Goal: Information Seeking & Learning: Learn about a topic

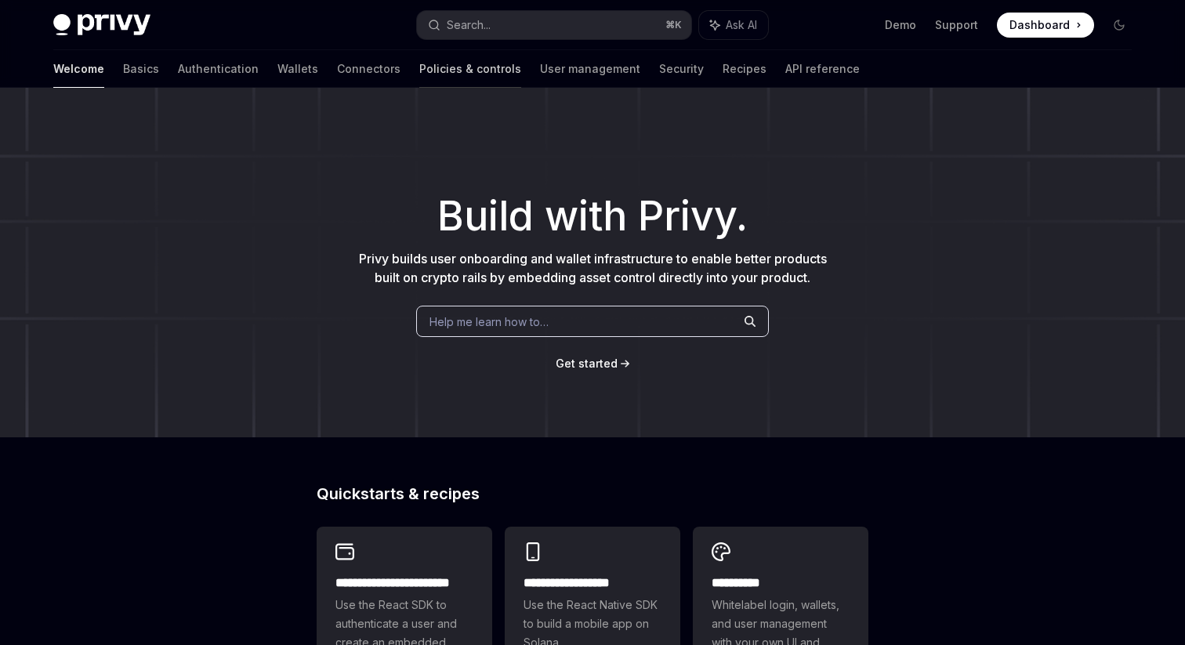
click at [419, 68] on link "Policies & controls" at bounding box center [470, 69] width 102 height 38
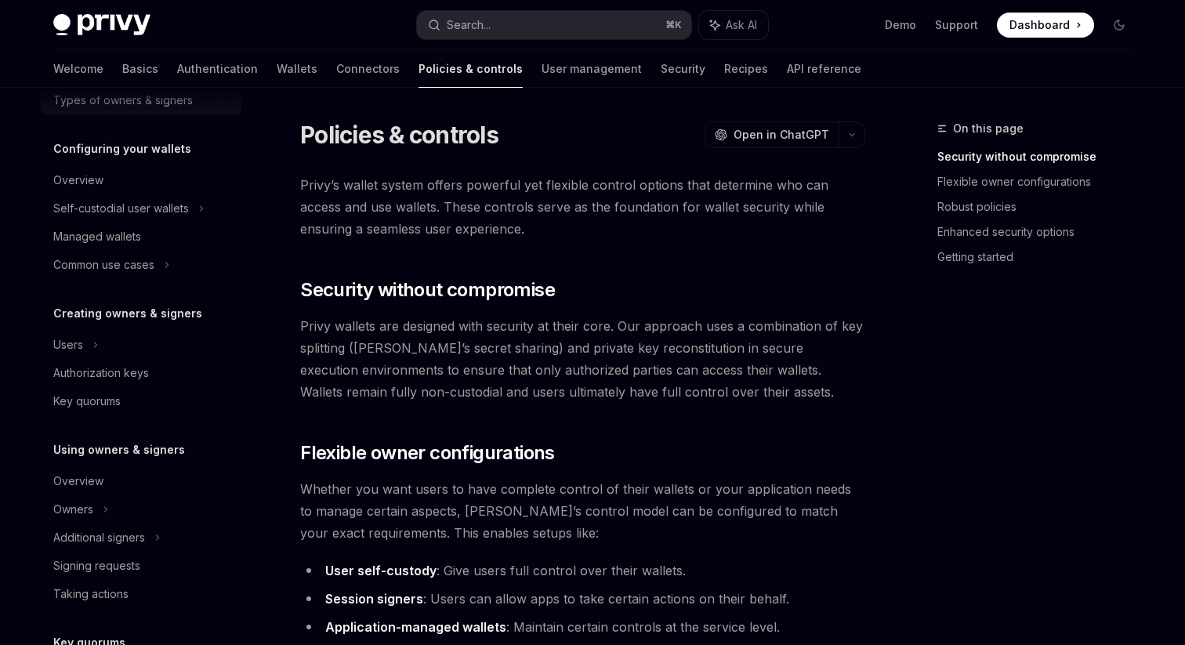
scroll to position [459, 0]
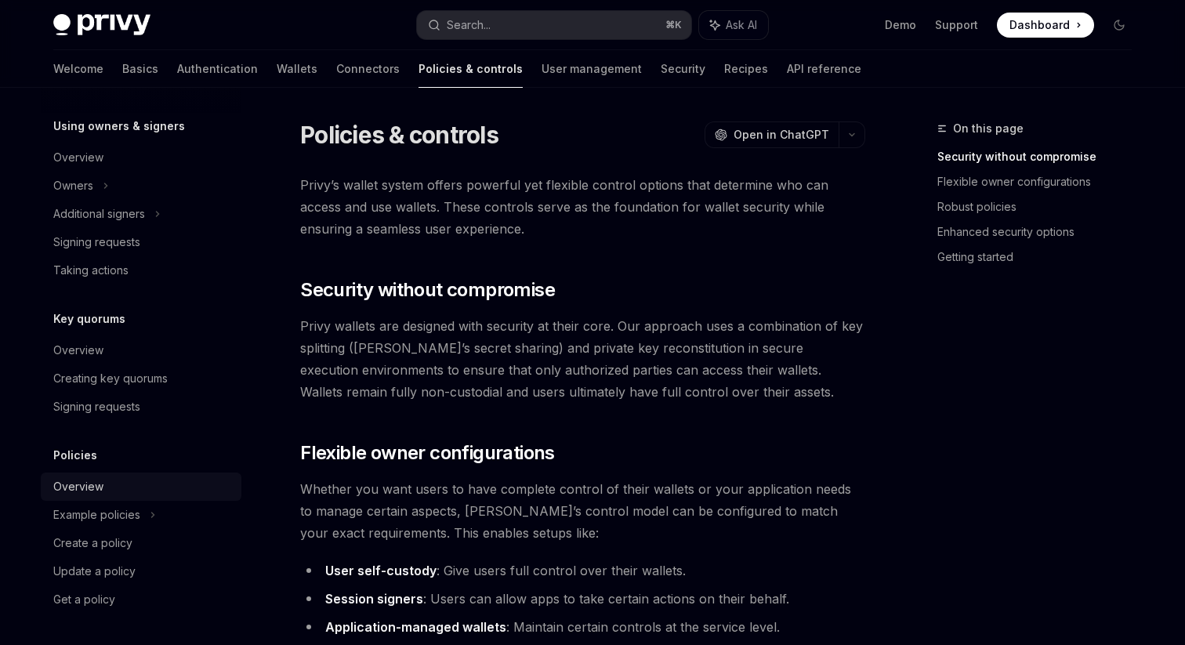
click at [113, 489] on div "Overview" at bounding box center [142, 486] width 179 height 19
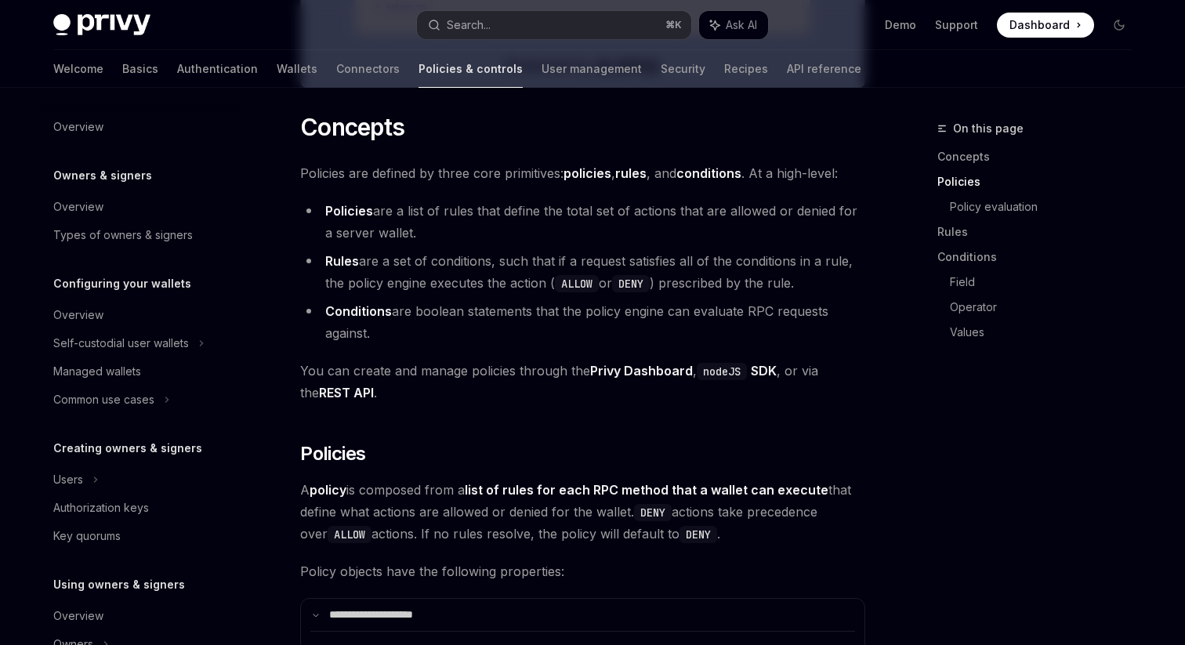
scroll to position [803, 0]
click at [470, 220] on li "Policies are a list of rules that define the total set of actions that are allo…" at bounding box center [582, 220] width 565 height 44
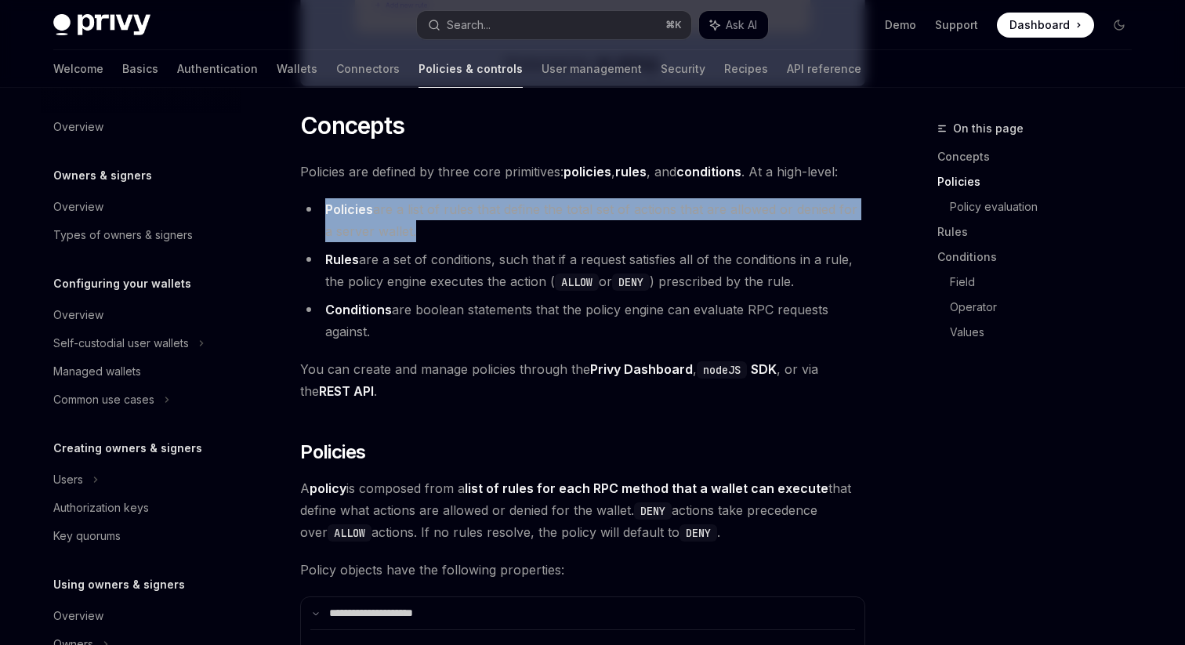
click at [472, 198] on li "Policies are a list of rules that define the total set of actions that are allo…" at bounding box center [582, 220] width 565 height 44
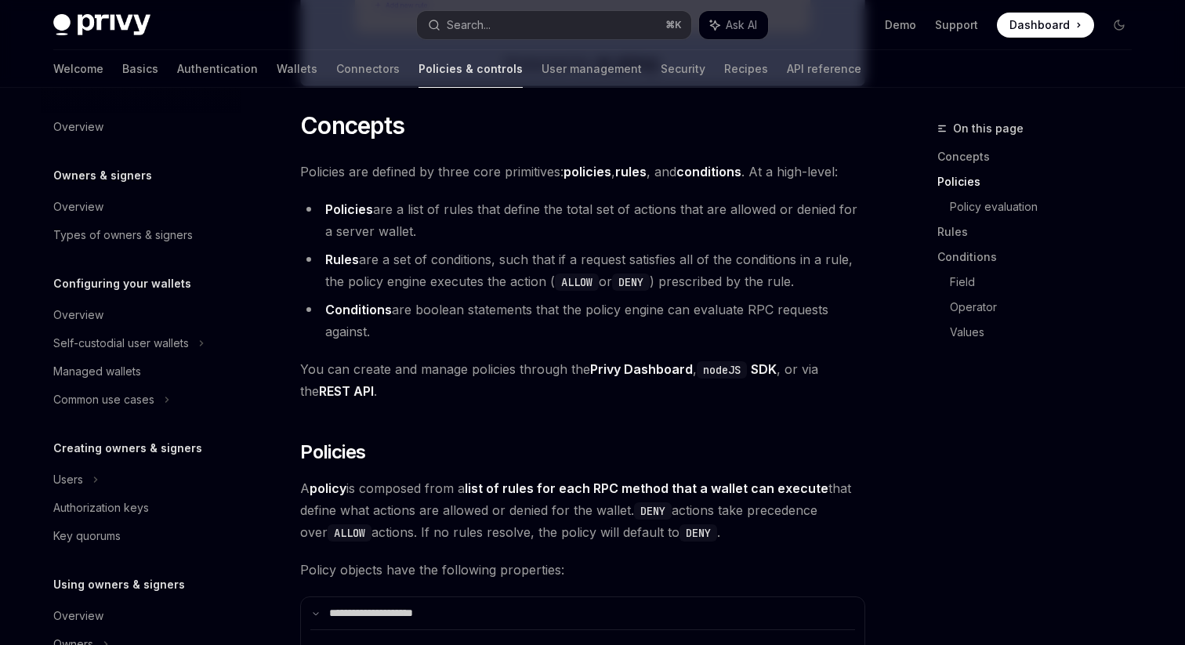
click at [472, 198] on li "Policies are a list of rules that define the total set of actions that are allo…" at bounding box center [582, 220] width 565 height 44
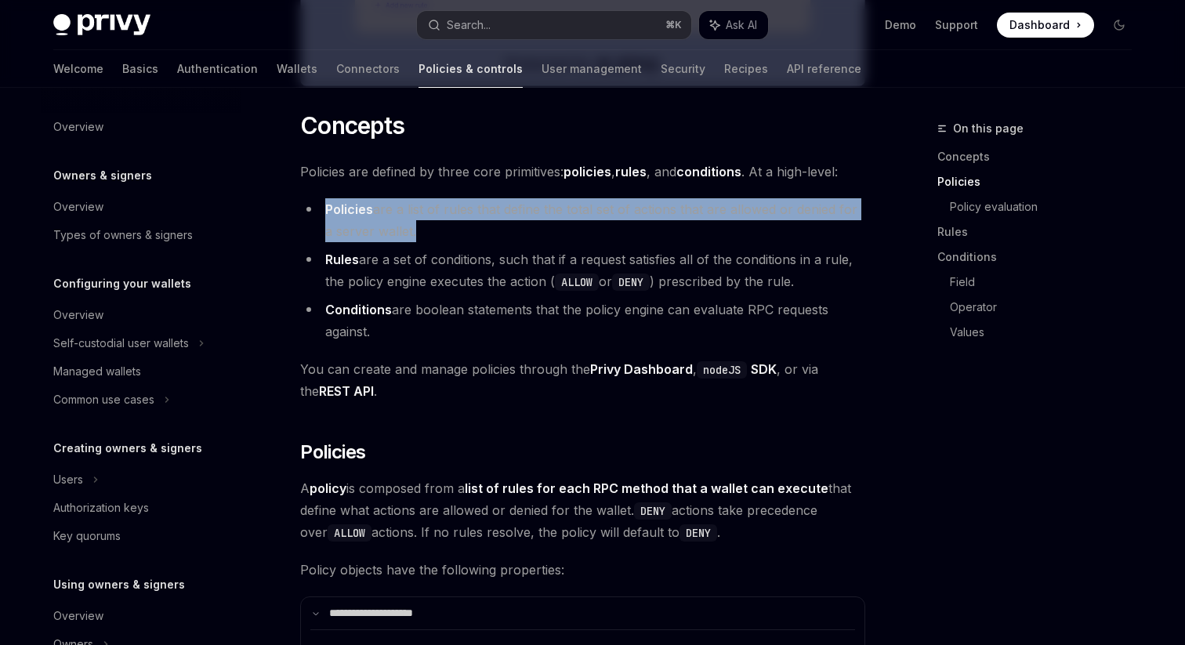
click at [439, 251] on li "Rules are a set of conditions, such that if a request satisfies all of the cond…" at bounding box center [582, 270] width 565 height 44
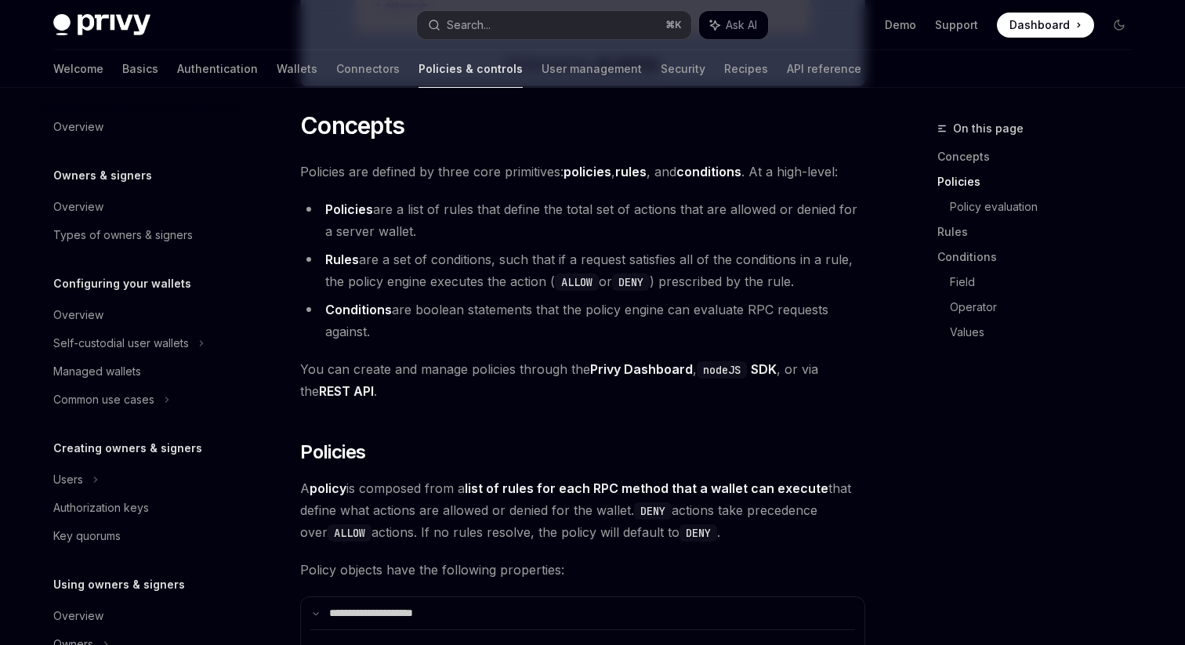
click at [439, 251] on li "Rules are a set of conditions, such that if a request satisfies all of the cond…" at bounding box center [582, 270] width 565 height 44
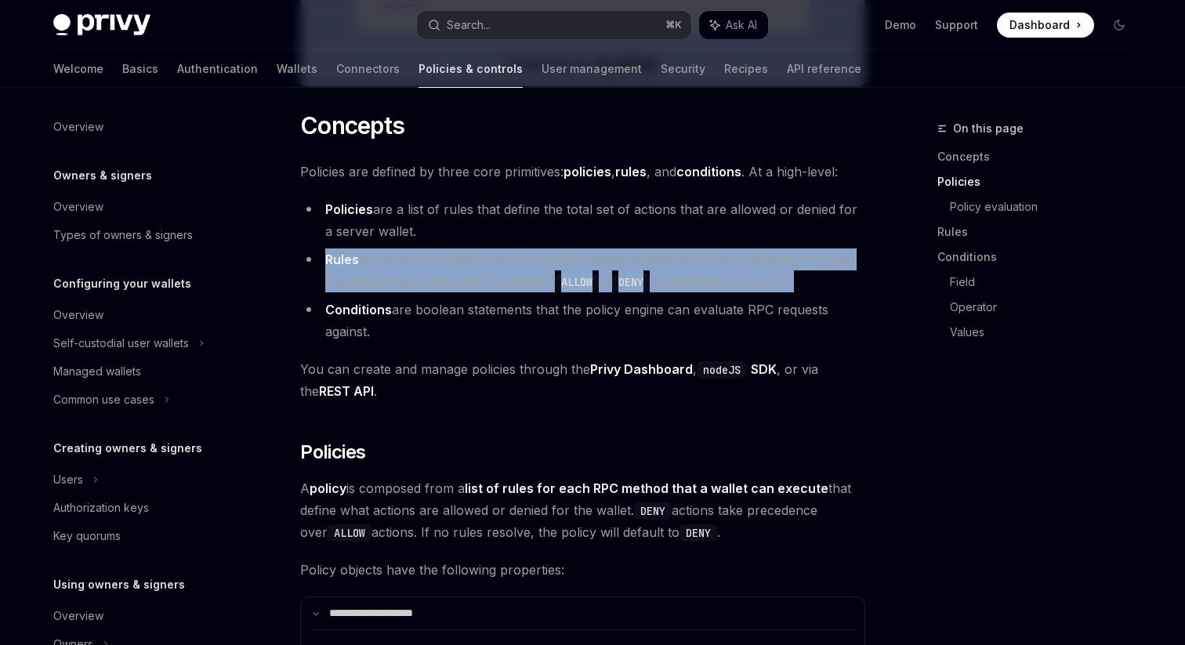
click at [426, 310] on li "Conditions are boolean statements that the policy engine can evaluate RPC reque…" at bounding box center [582, 321] width 565 height 44
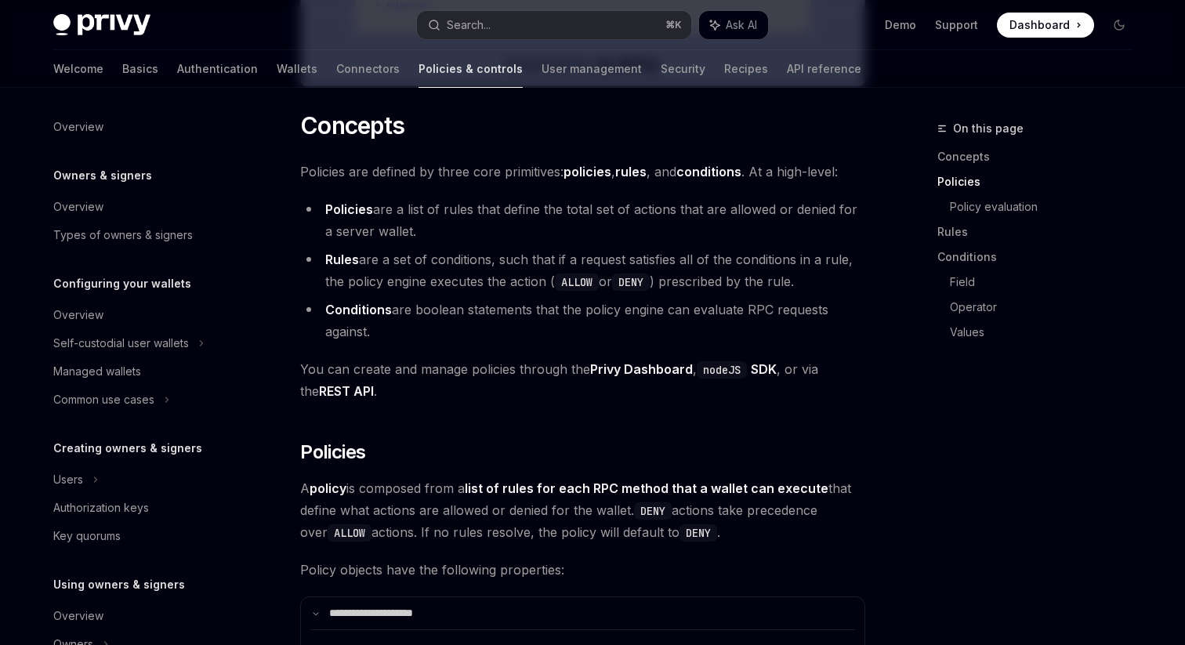
click at [426, 310] on li "Conditions are boolean statements that the policy engine can evaluate RPC reque…" at bounding box center [582, 321] width 565 height 44
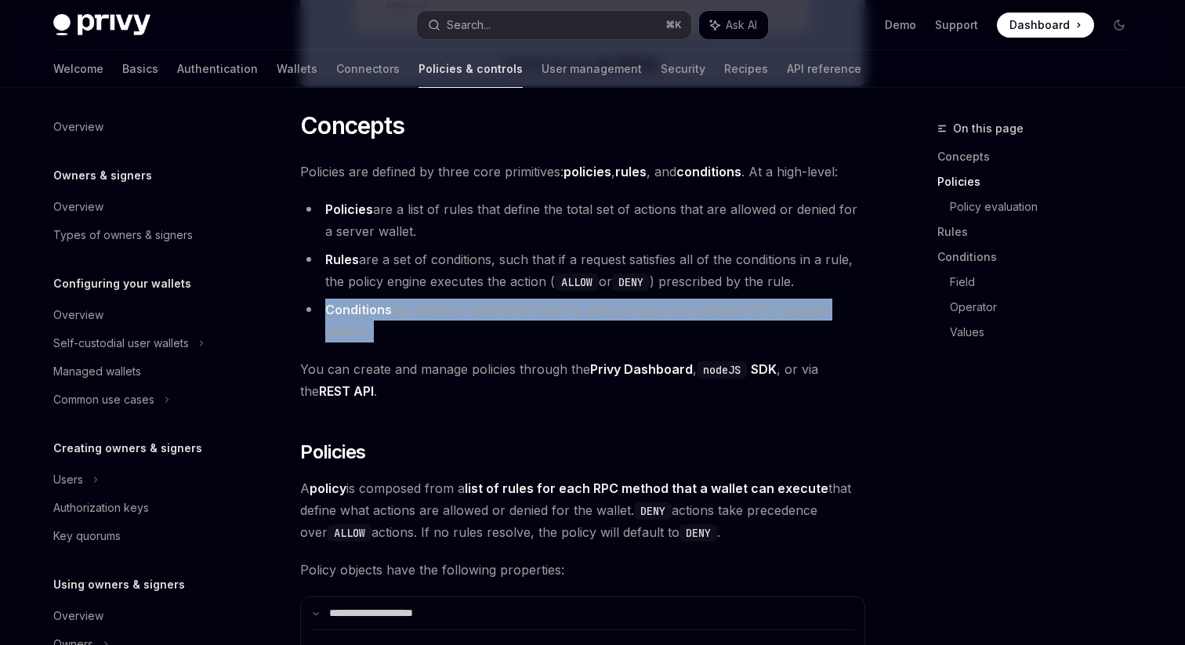
click at [445, 264] on li "Rules are a set of conditions, such that if a request satisfies all of the cond…" at bounding box center [582, 270] width 565 height 44
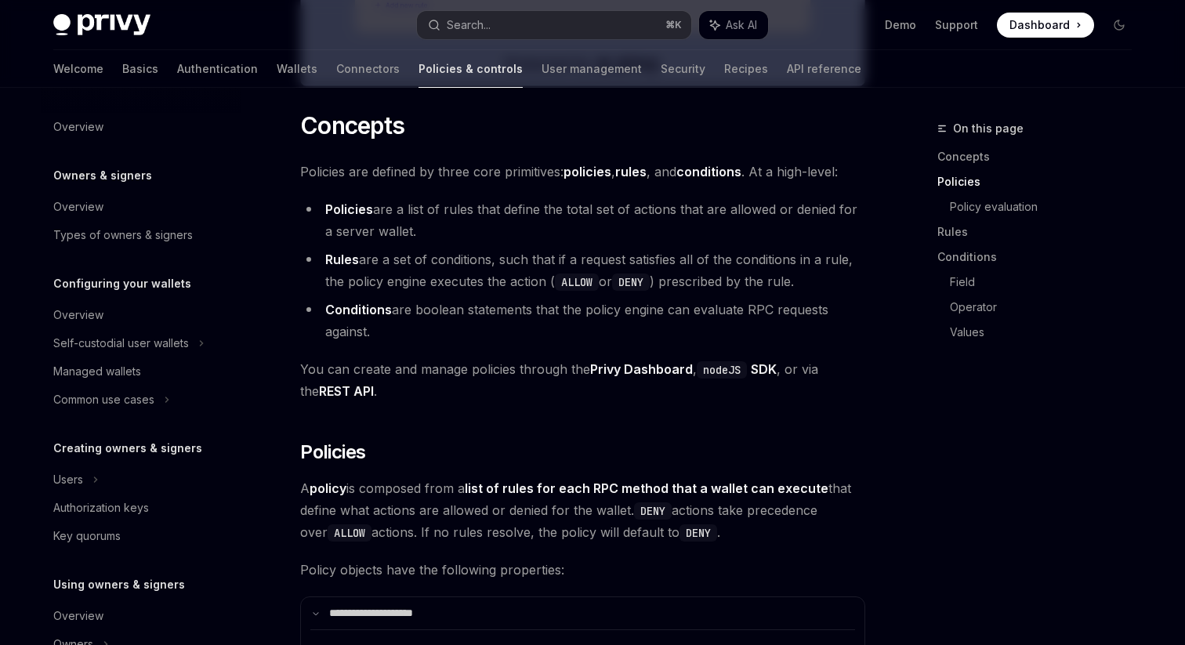
click at [445, 264] on li "Rules are a set of conditions, such that if a request satisfies all of the cond…" at bounding box center [582, 270] width 565 height 44
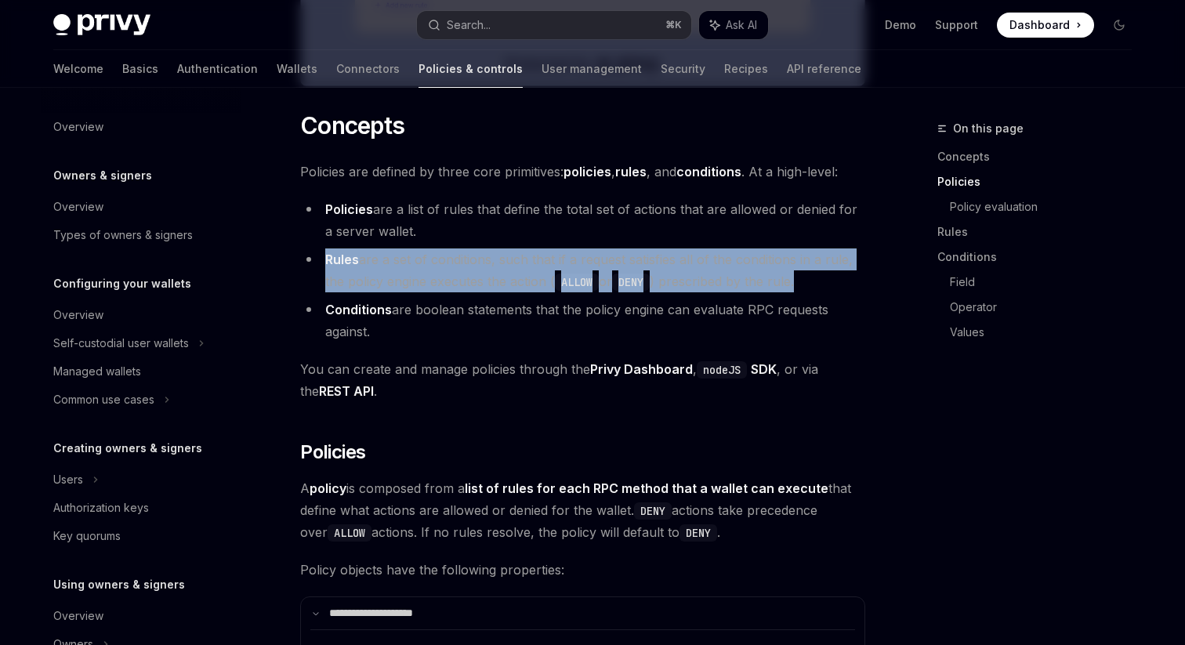
click at [441, 293] on ul "Policies are a list of rules that define the total set of actions that are allo…" at bounding box center [582, 270] width 565 height 144
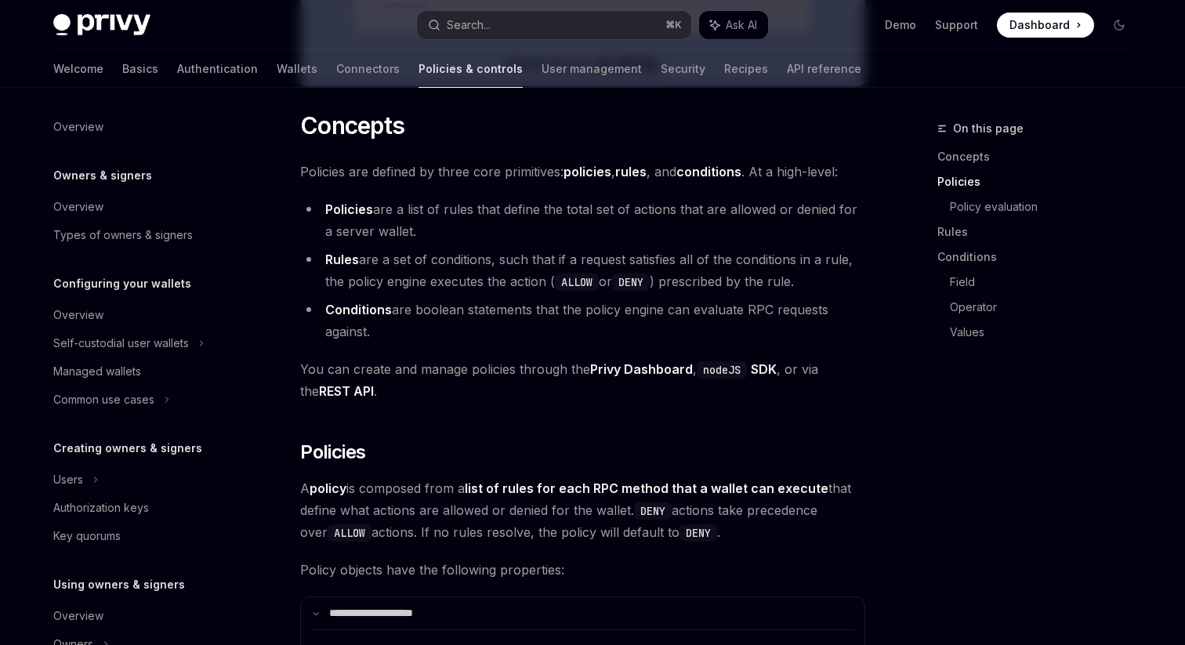
click at [441, 293] on ul "Policies are a list of rules that define the total set of actions that are allo…" at bounding box center [582, 270] width 565 height 144
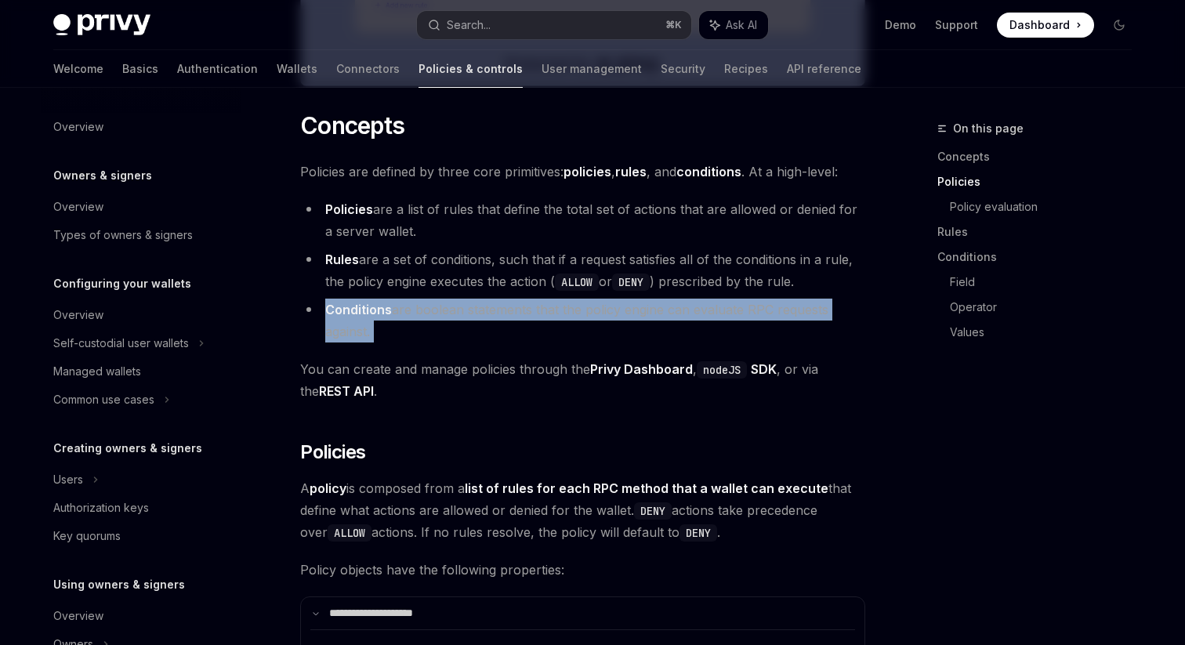
click at [454, 277] on li "Rules are a set of conditions, such that if a request satisfies all of the cond…" at bounding box center [582, 270] width 565 height 44
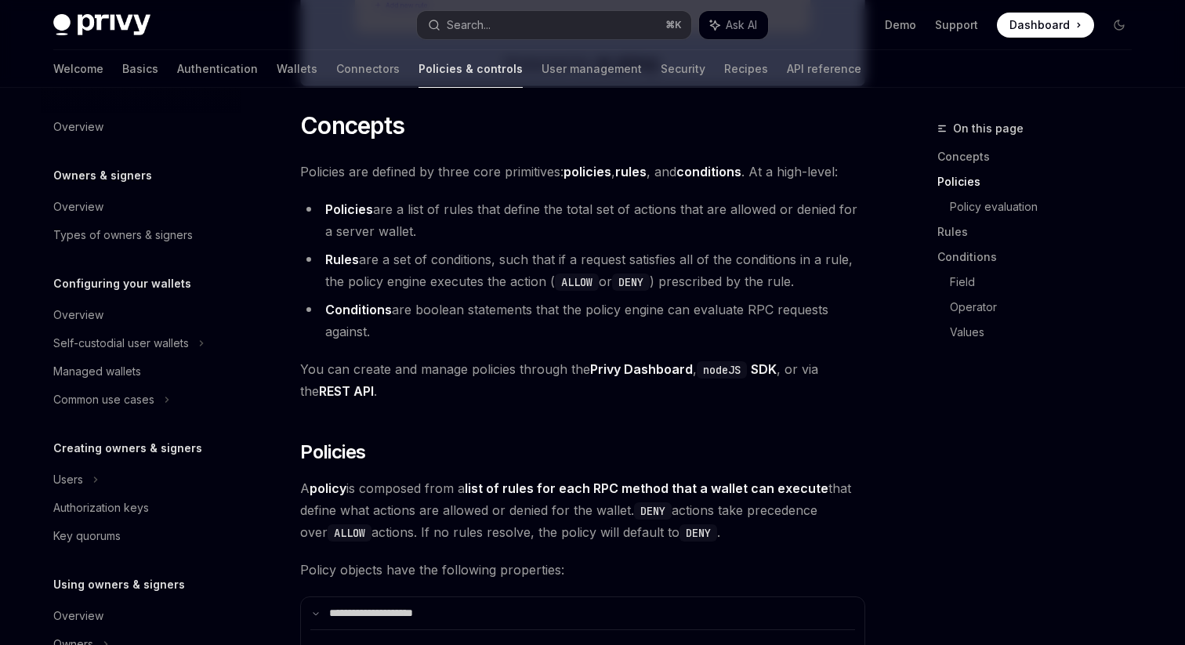
click at [454, 277] on li "Rules are a set of conditions, such that if a request satisfies all of the cond…" at bounding box center [582, 270] width 565 height 44
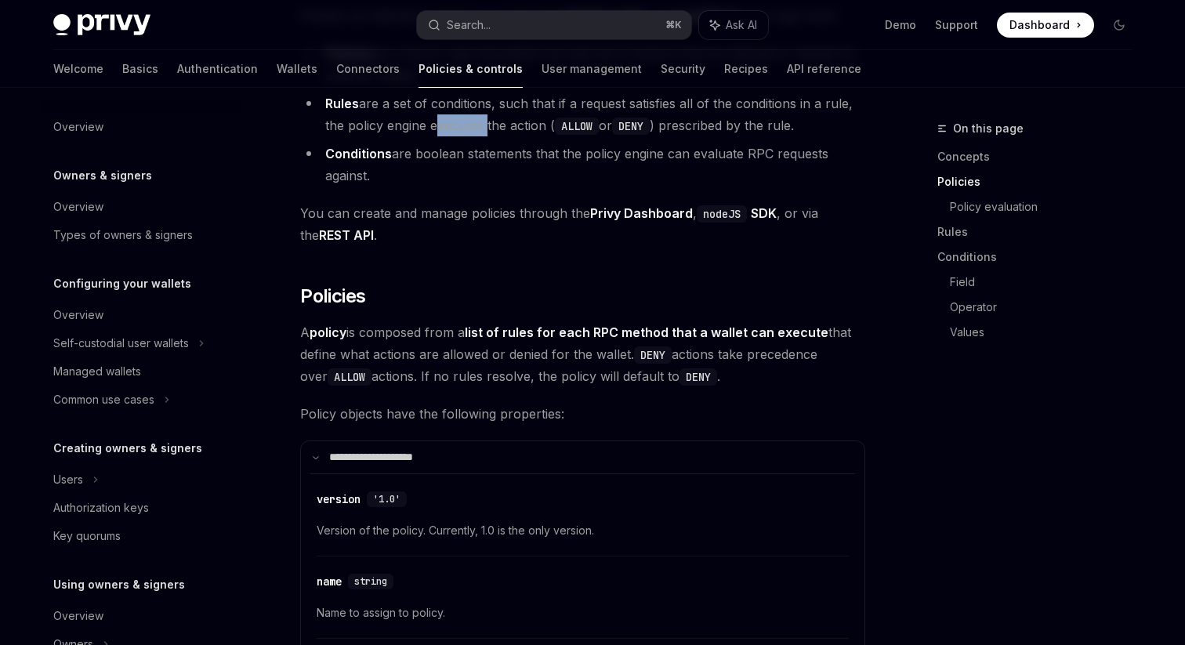
scroll to position [1059, 0]
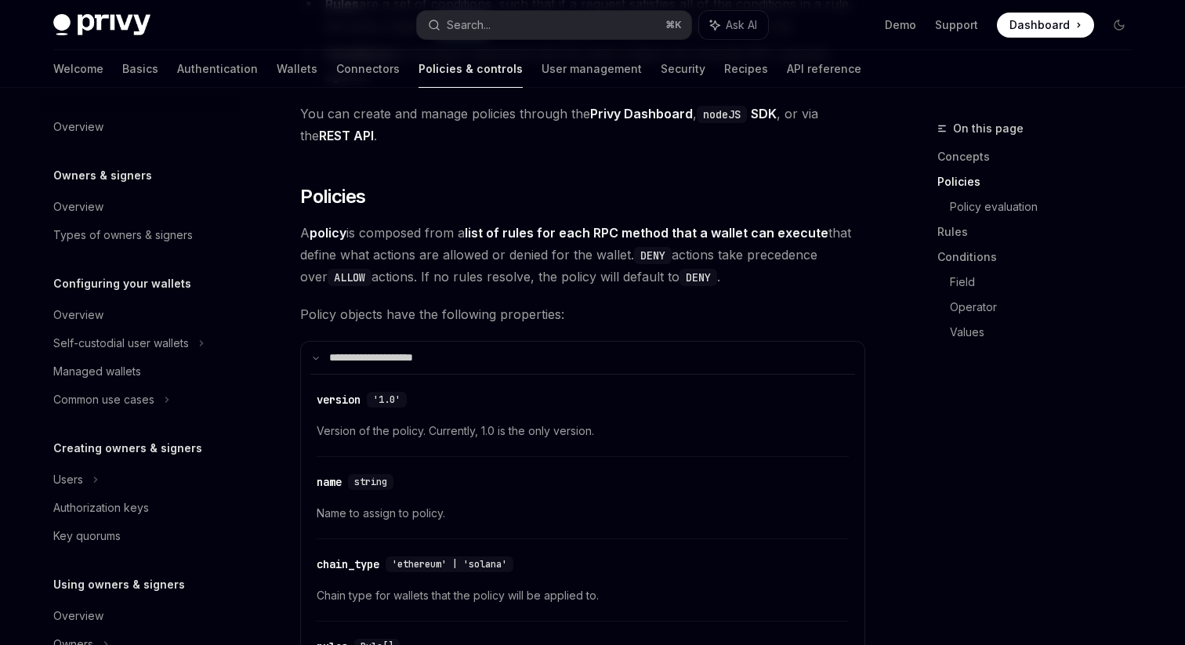
click at [454, 277] on span "A policy is composed from a list of rules for each RPC method that a wallet can…" at bounding box center [582, 255] width 565 height 66
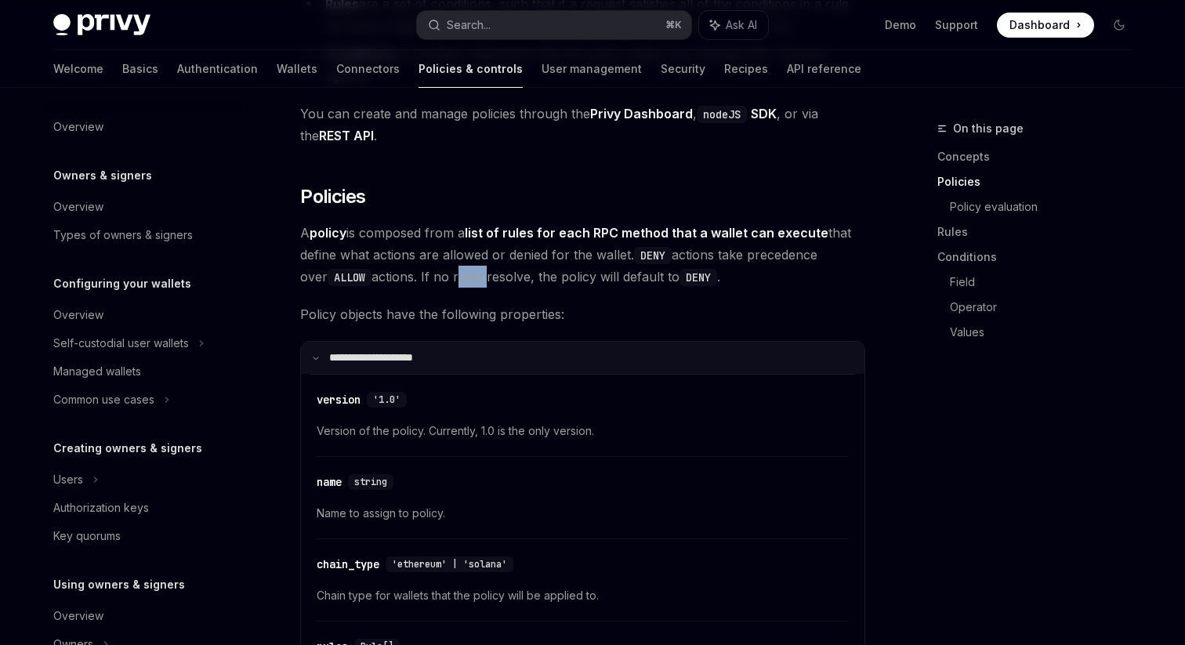
click at [433, 354] on p "**********" at bounding box center [381, 358] width 104 height 14
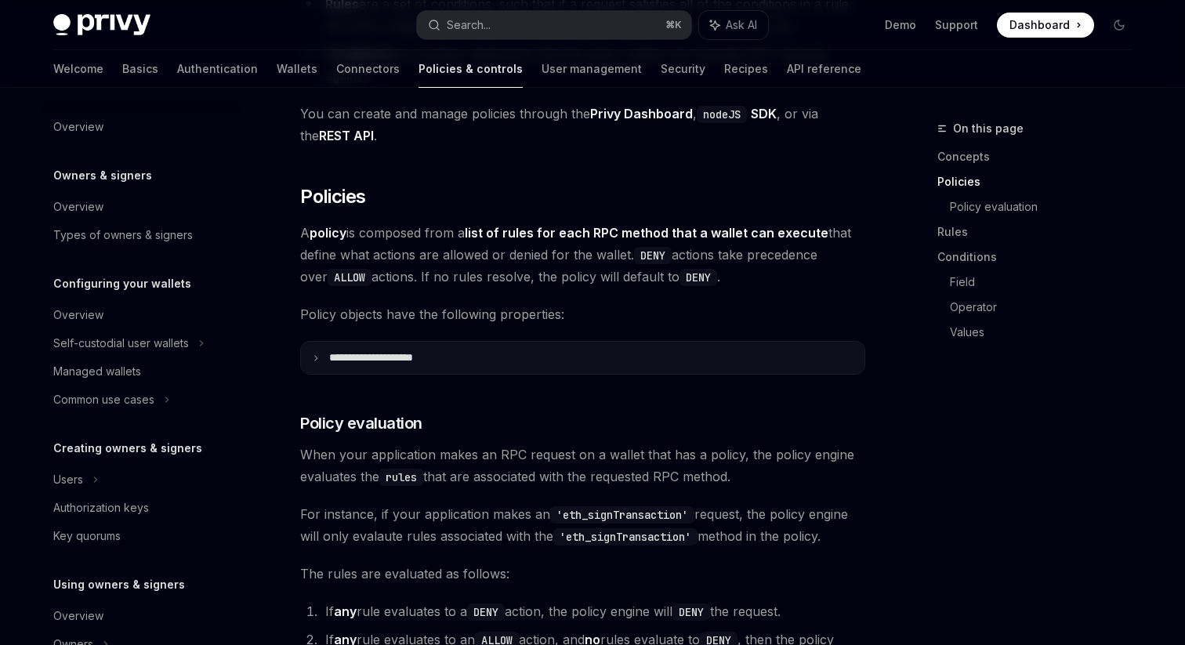
click at [433, 354] on p "**********" at bounding box center [383, 358] width 109 height 14
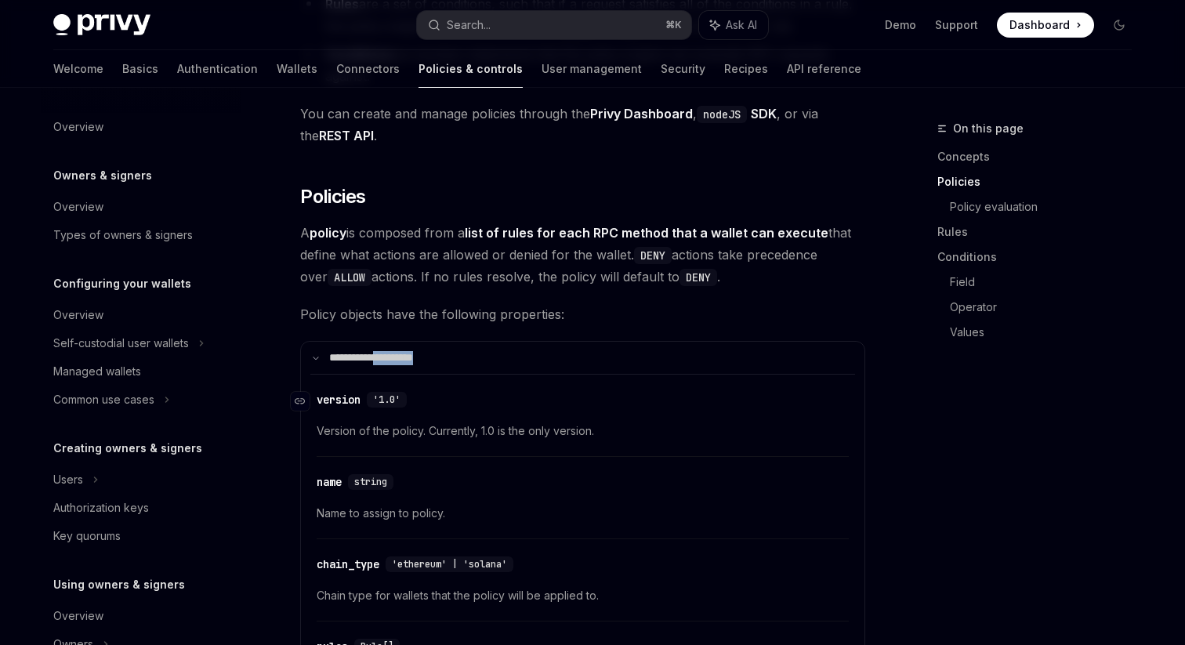
click at [426, 395] on div "​ version '1.0'" at bounding box center [575, 399] width 517 height 19
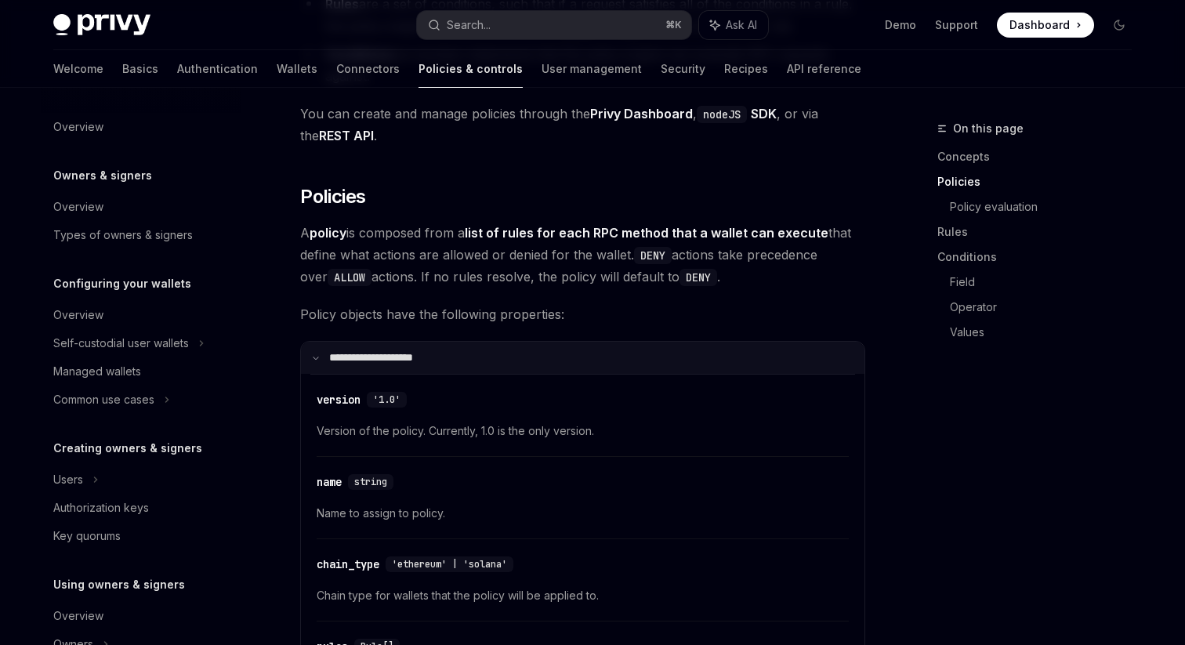
click at [437, 368] on summary "**********" at bounding box center [583, 358] width 564 height 33
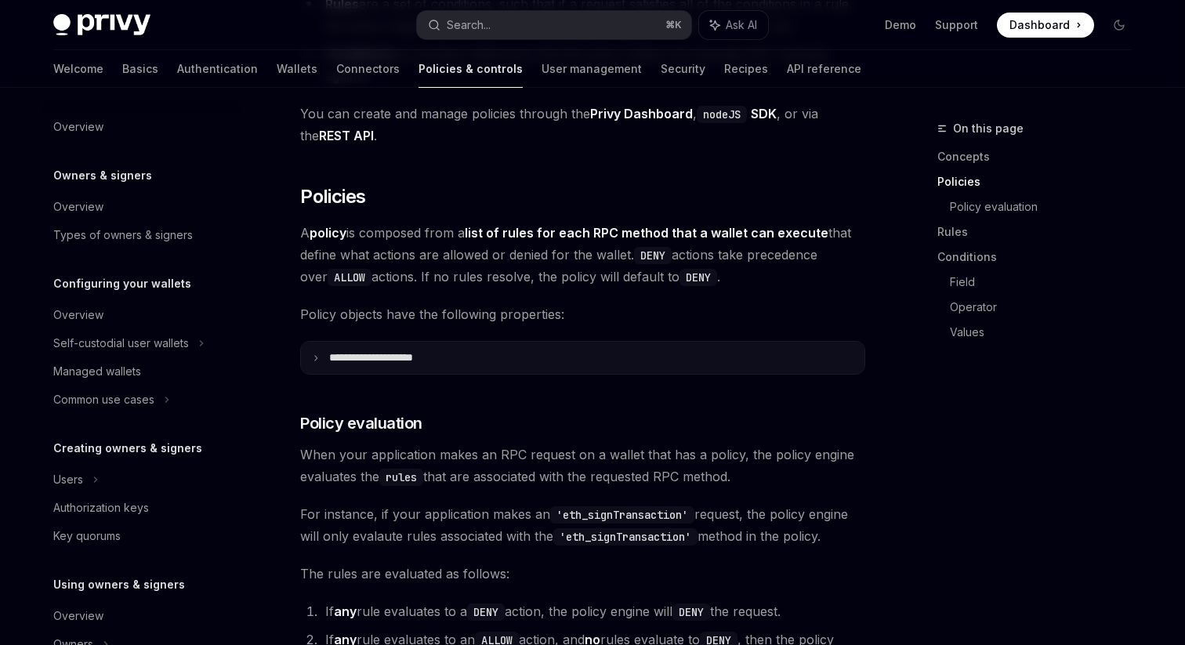
click at [437, 368] on summary "**********" at bounding box center [583, 358] width 564 height 33
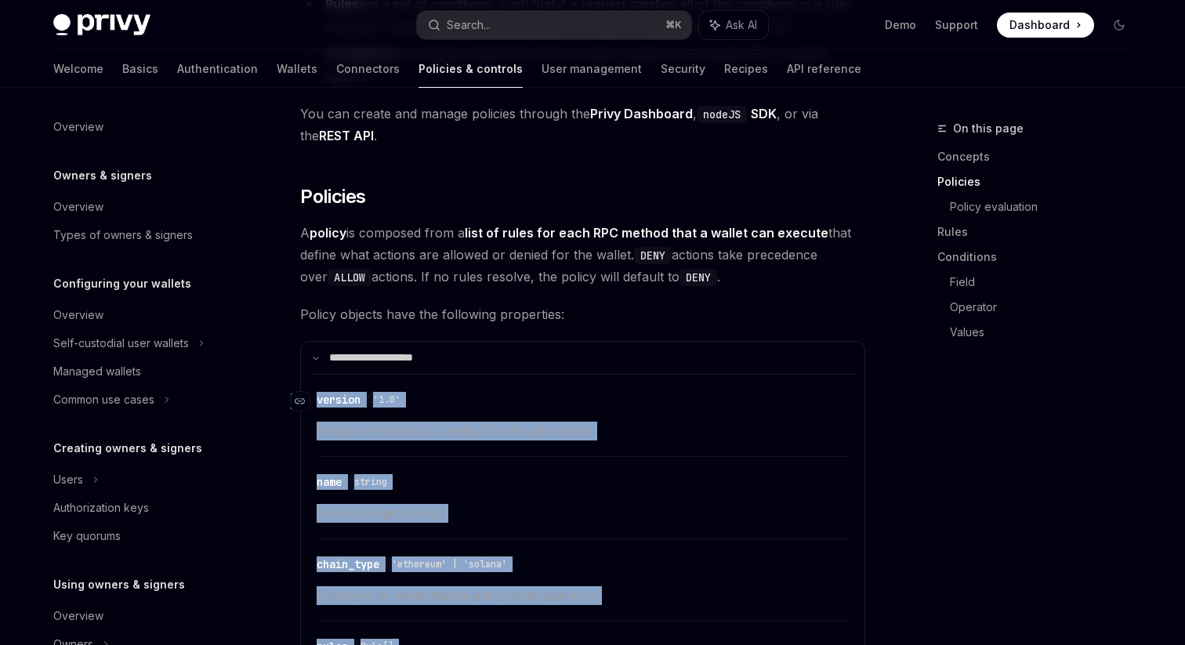
click at [433, 402] on div "​ version '1.0'" at bounding box center [575, 399] width 517 height 19
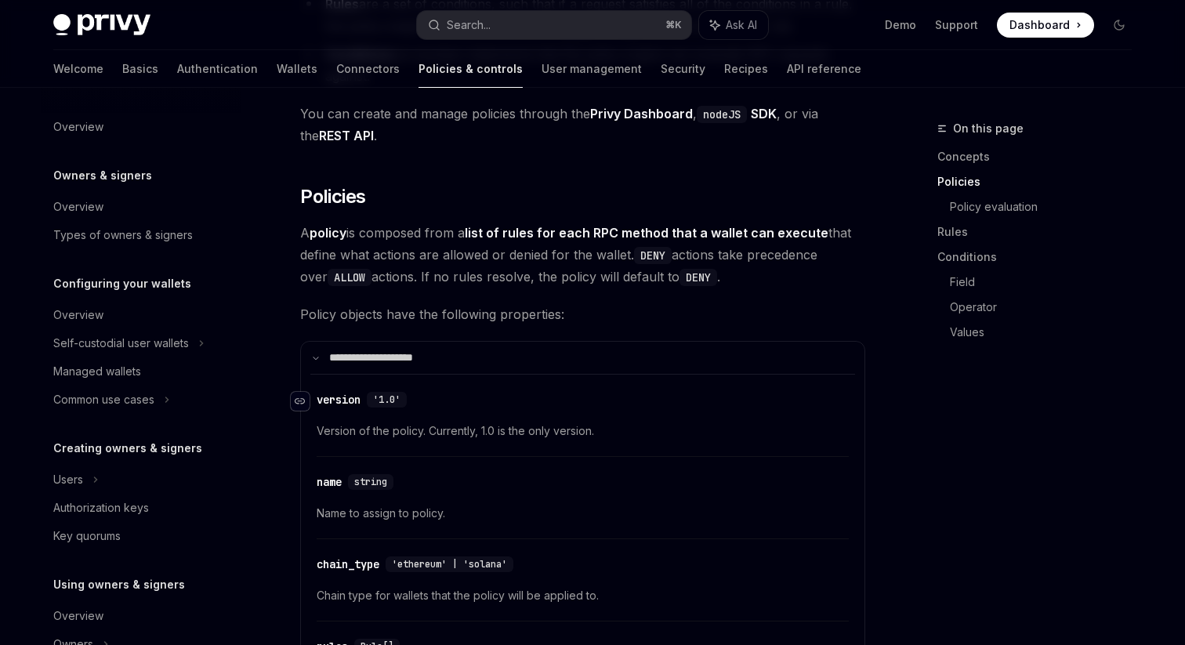
click at [299, 399] on icon "Navigate to header" at bounding box center [300, 402] width 11 height 6
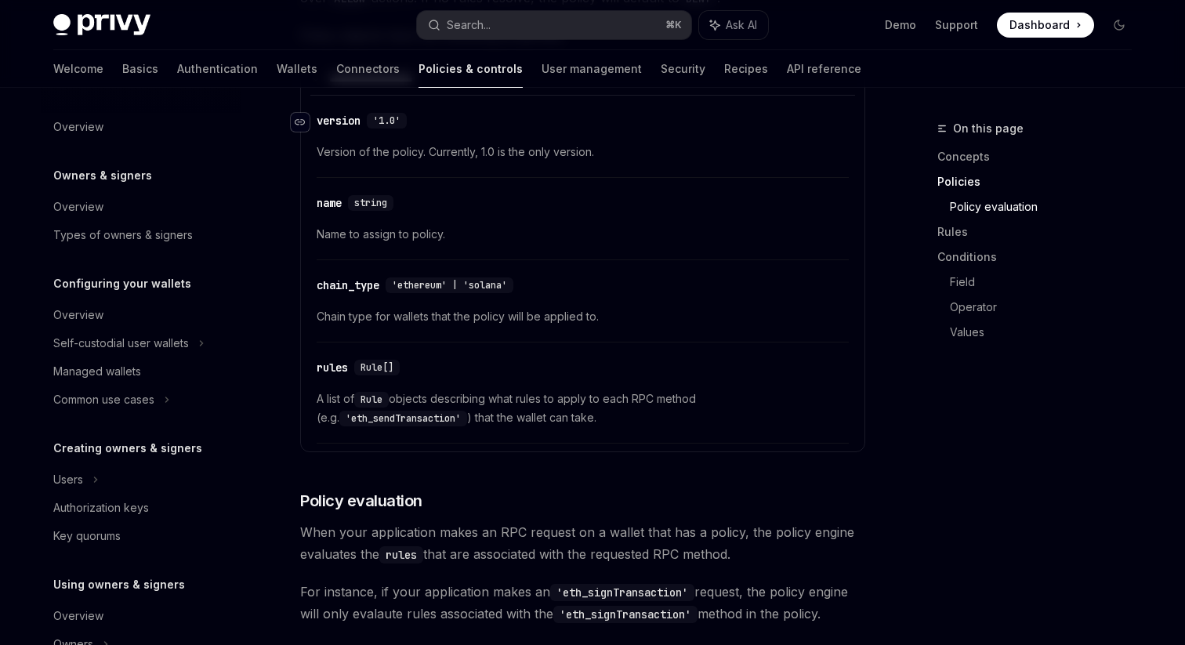
scroll to position [1346, 0]
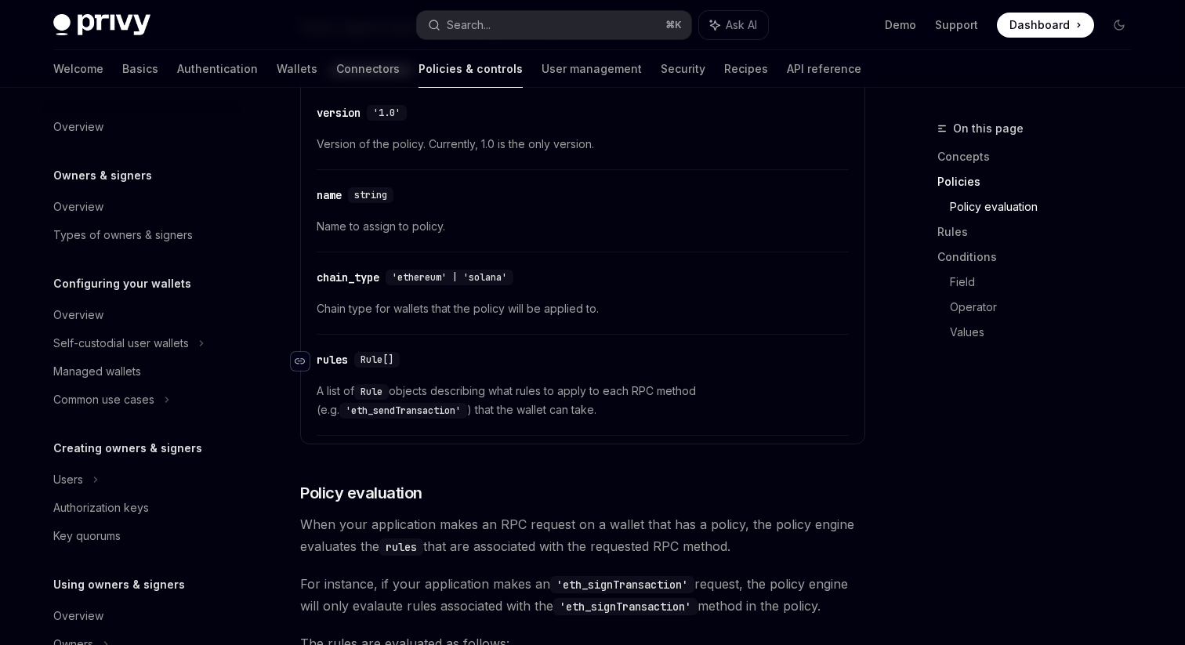
click at [293, 357] on div "Navigate to header" at bounding box center [300, 361] width 19 height 19
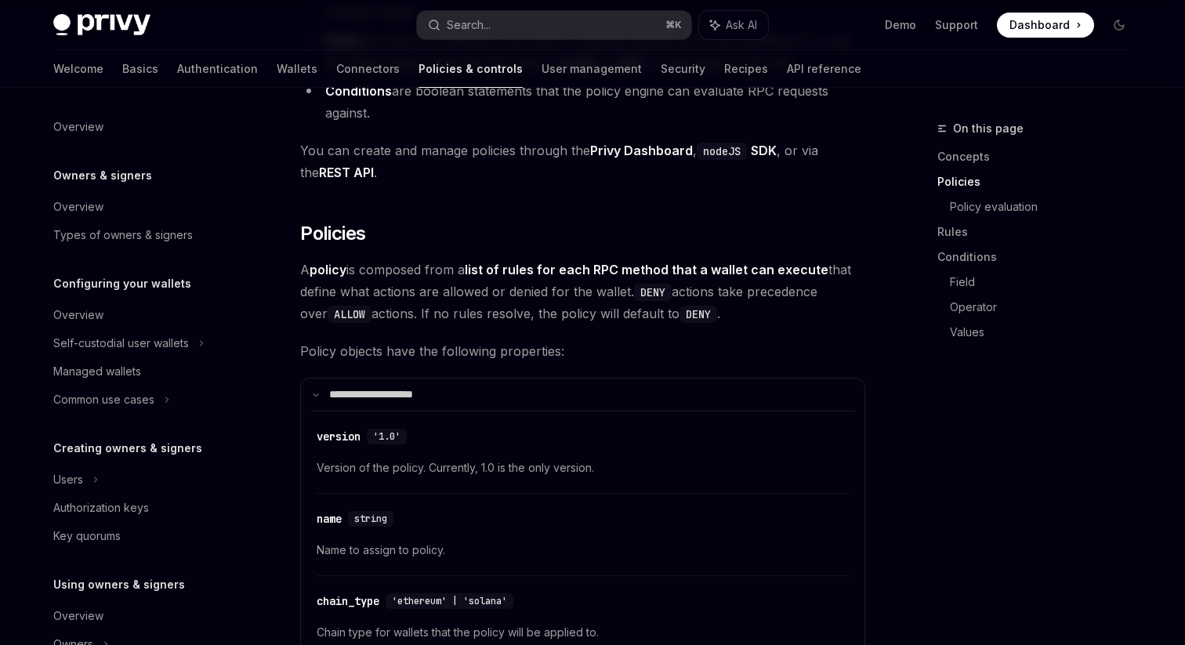
scroll to position [1225, 0]
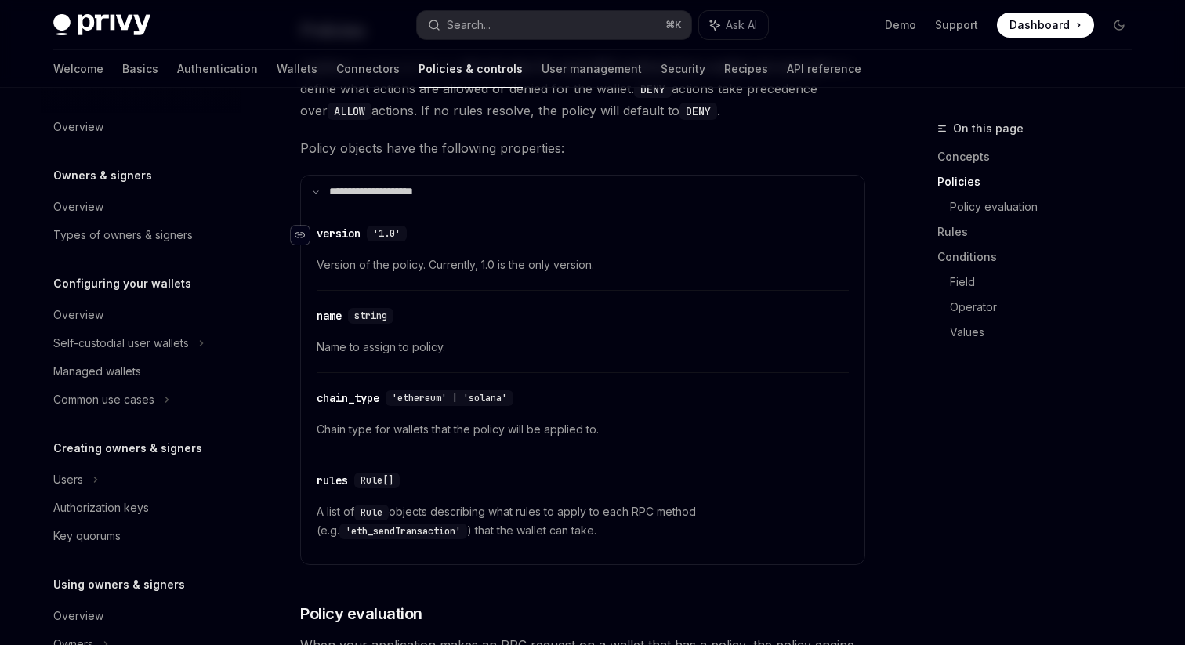
click at [300, 230] on icon "Navigate to header" at bounding box center [300, 234] width 11 height 9
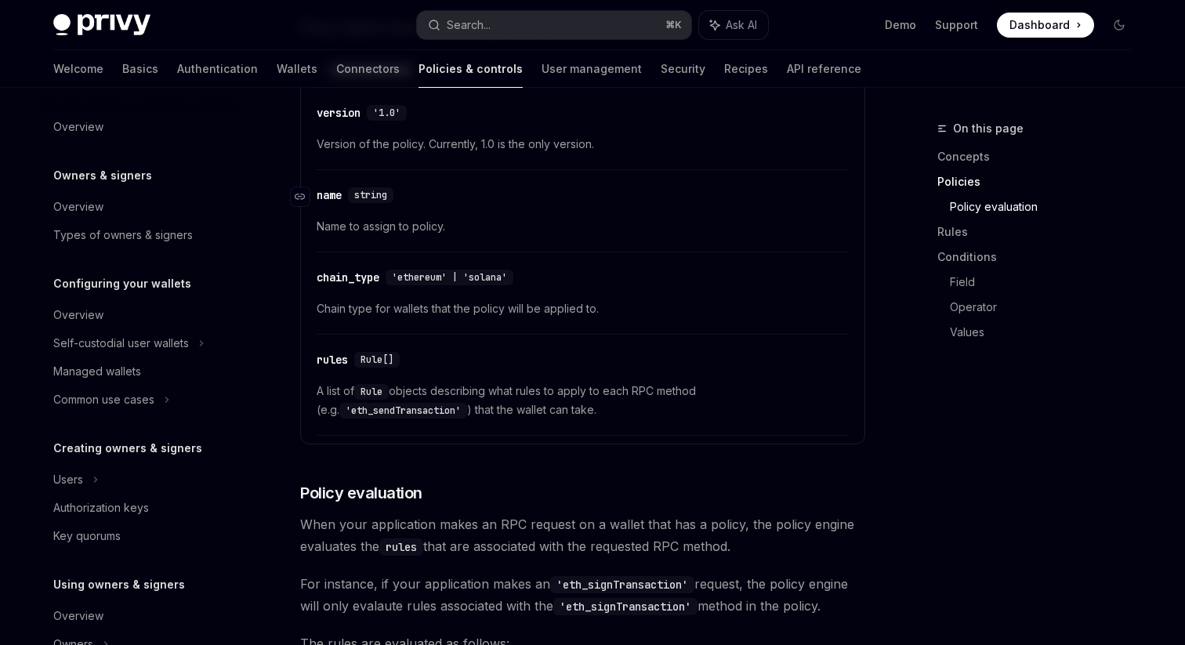
click at [296, 209] on link "​" at bounding box center [304, 196] width 27 height 31
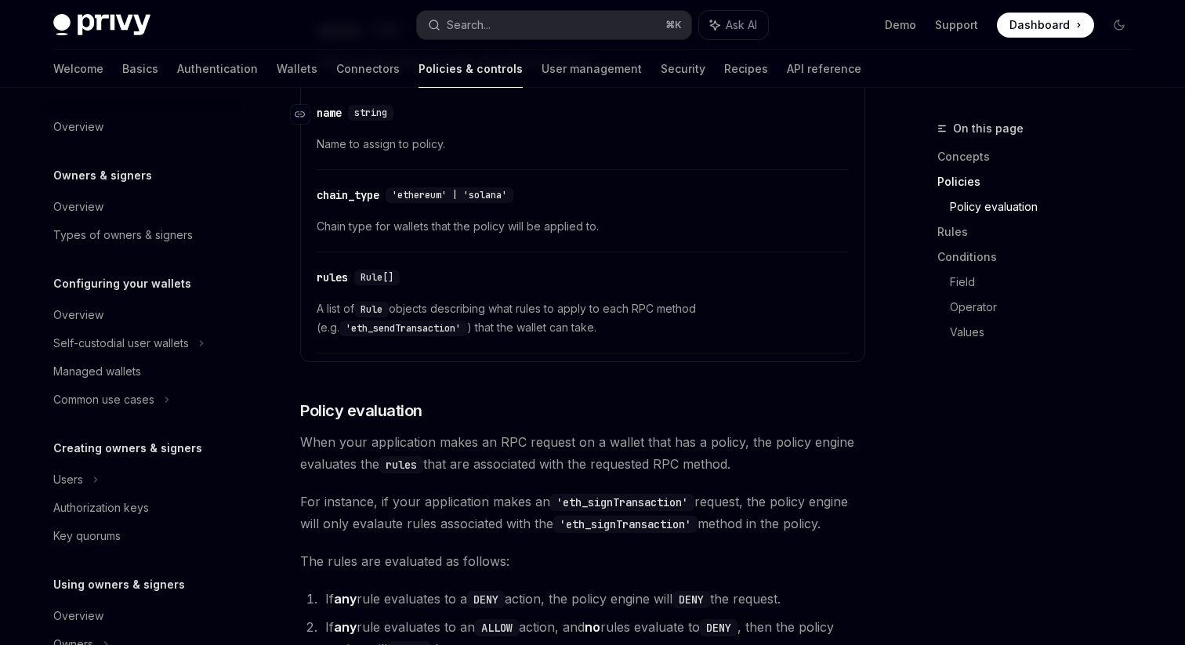
click at [296, 209] on link "​" at bounding box center [304, 196] width 27 height 31
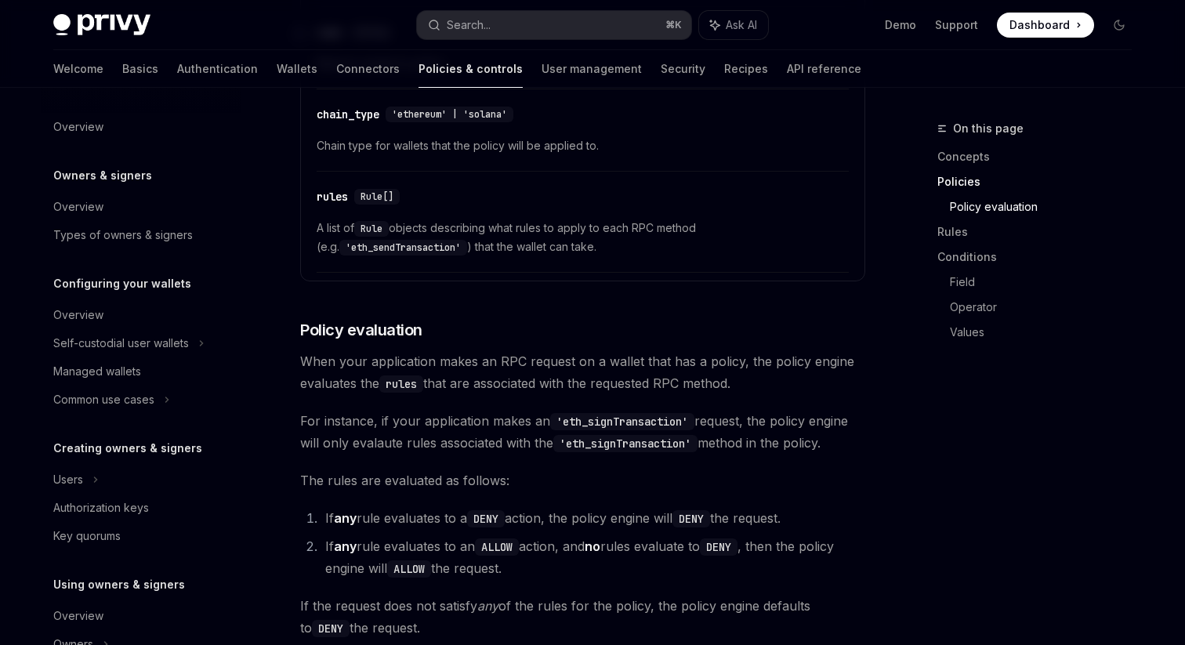
scroll to position [1511, 0]
click at [304, 205] on div "Navigate to header" at bounding box center [300, 196] width 19 height 19
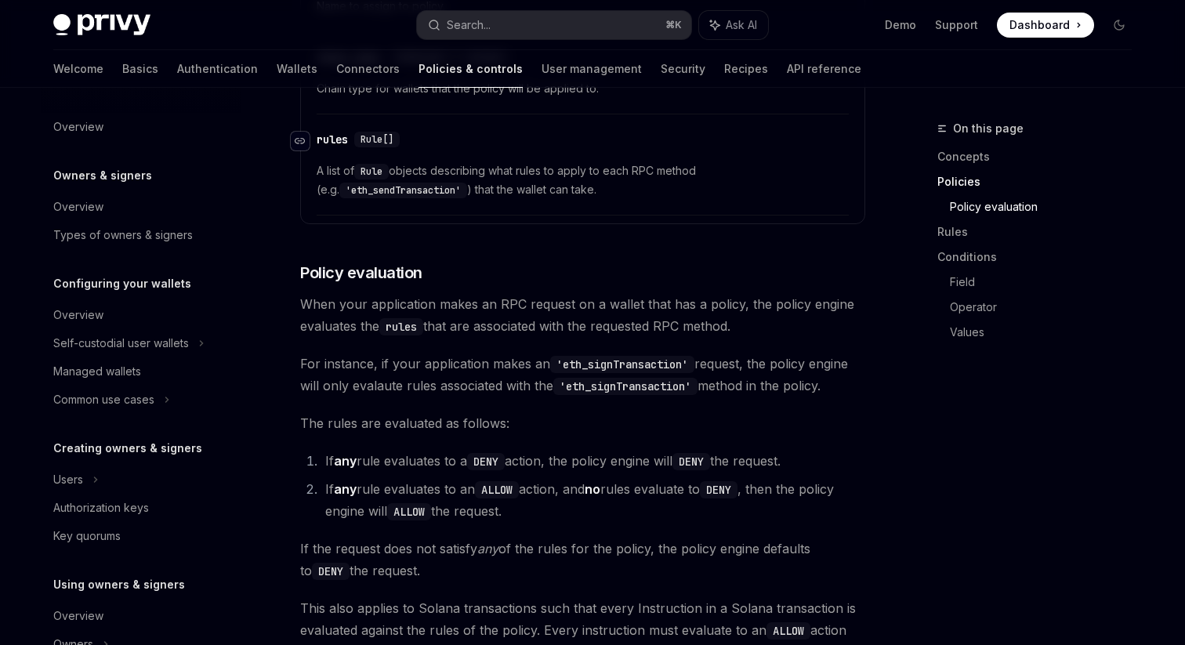
scroll to position [1593, 0]
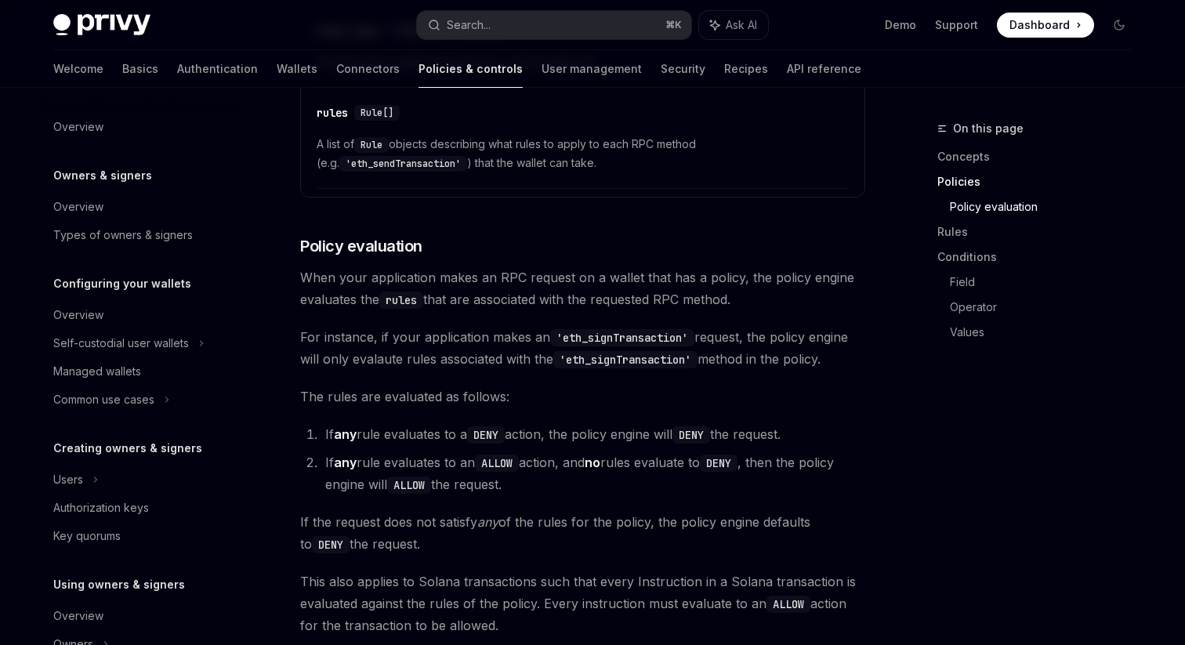
click at [346, 289] on span "When your application makes an RPC request on a wallet that has a policy, the p…" at bounding box center [582, 289] width 565 height 44
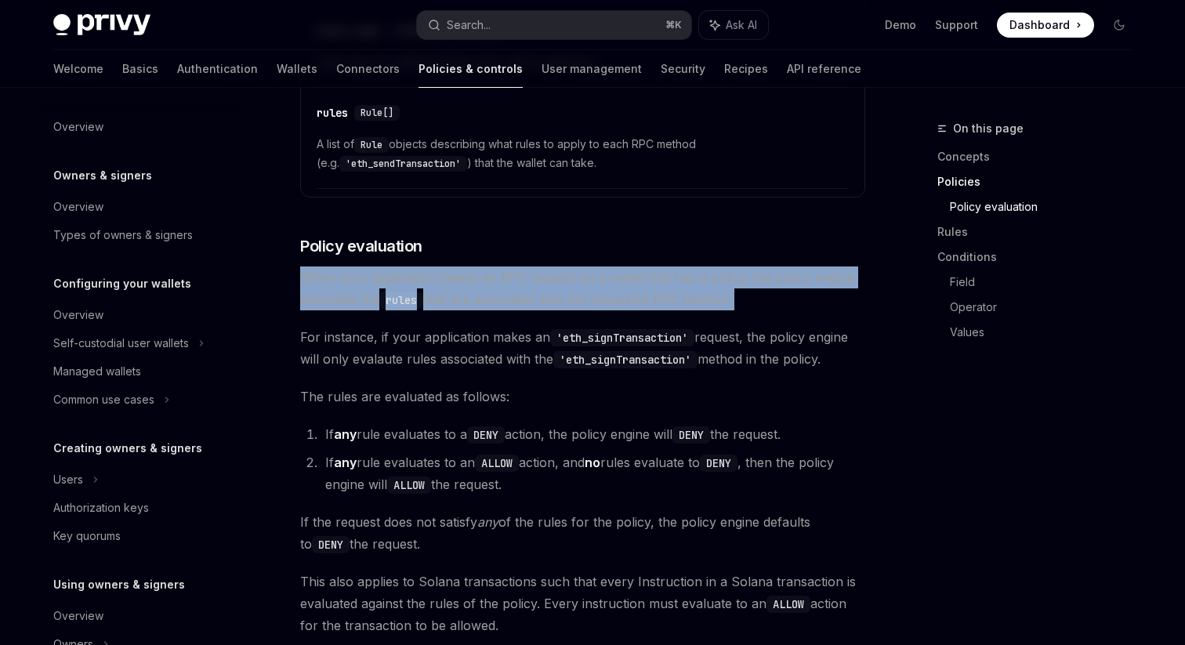
click at [349, 336] on span "For instance, if your application makes an 'eth_signTransaction' request, the p…" at bounding box center [582, 348] width 565 height 44
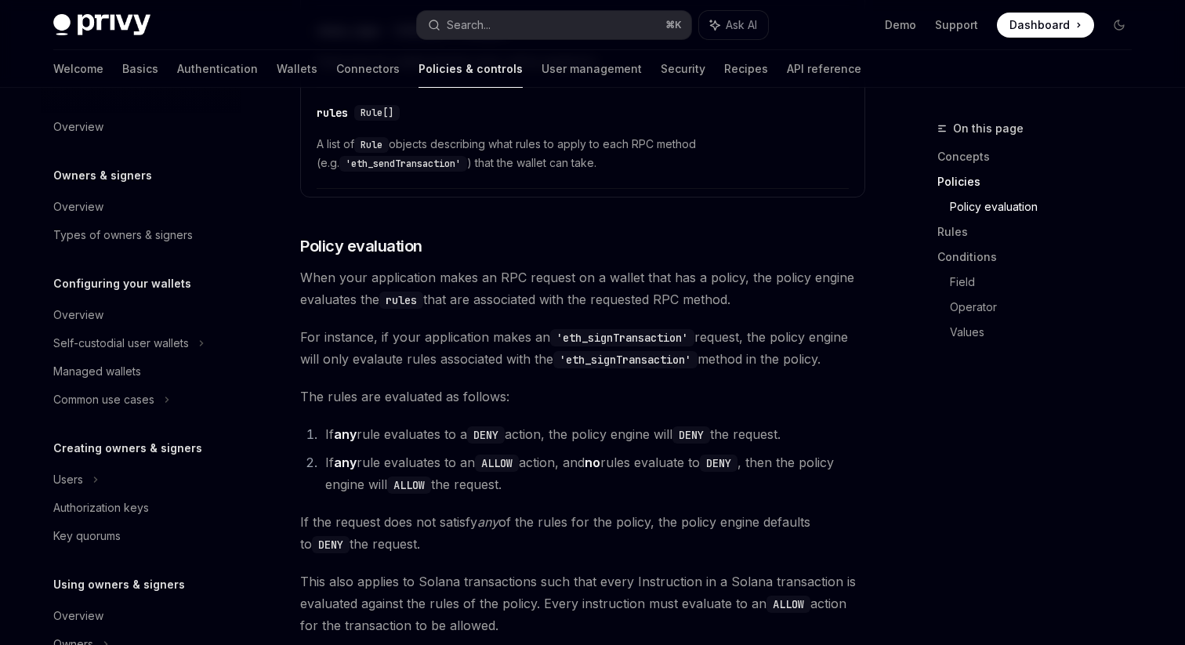
click at [349, 336] on span "For instance, if your application makes an 'eth_signTransaction' request, the p…" at bounding box center [582, 348] width 565 height 44
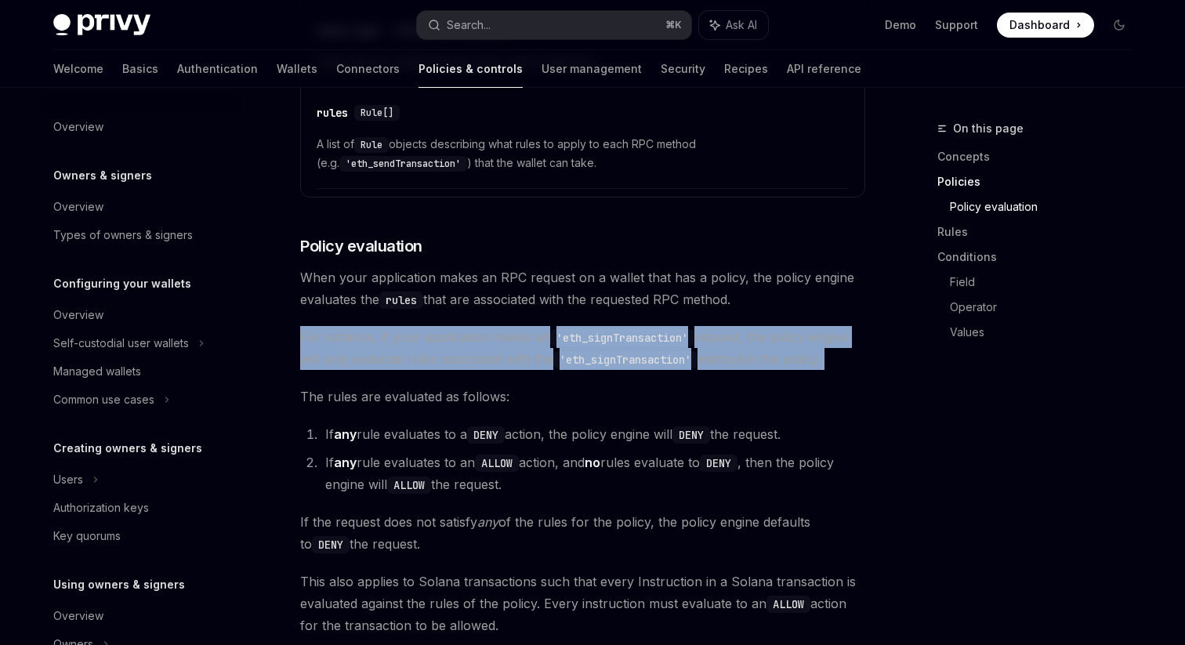
click at [376, 340] on span "For instance, if your application makes an 'eth_signTransaction' request, the p…" at bounding box center [582, 348] width 565 height 44
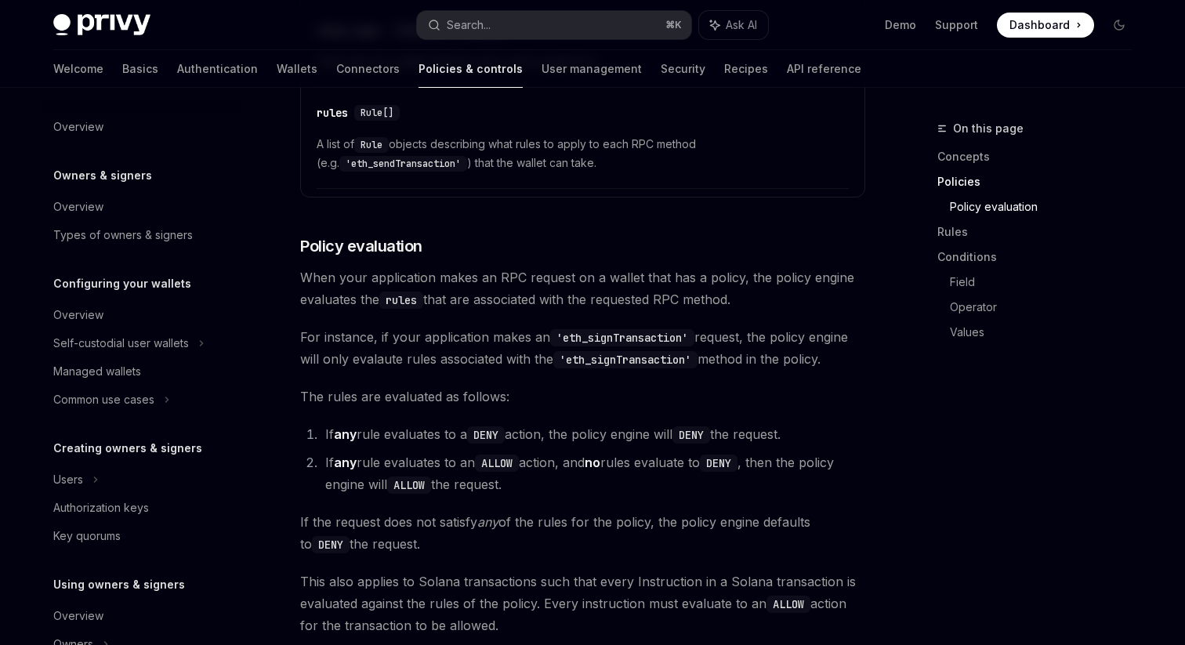
click at [376, 340] on span "For instance, if your application makes an 'eth_signTransaction' request, the p…" at bounding box center [582, 348] width 565 height 44
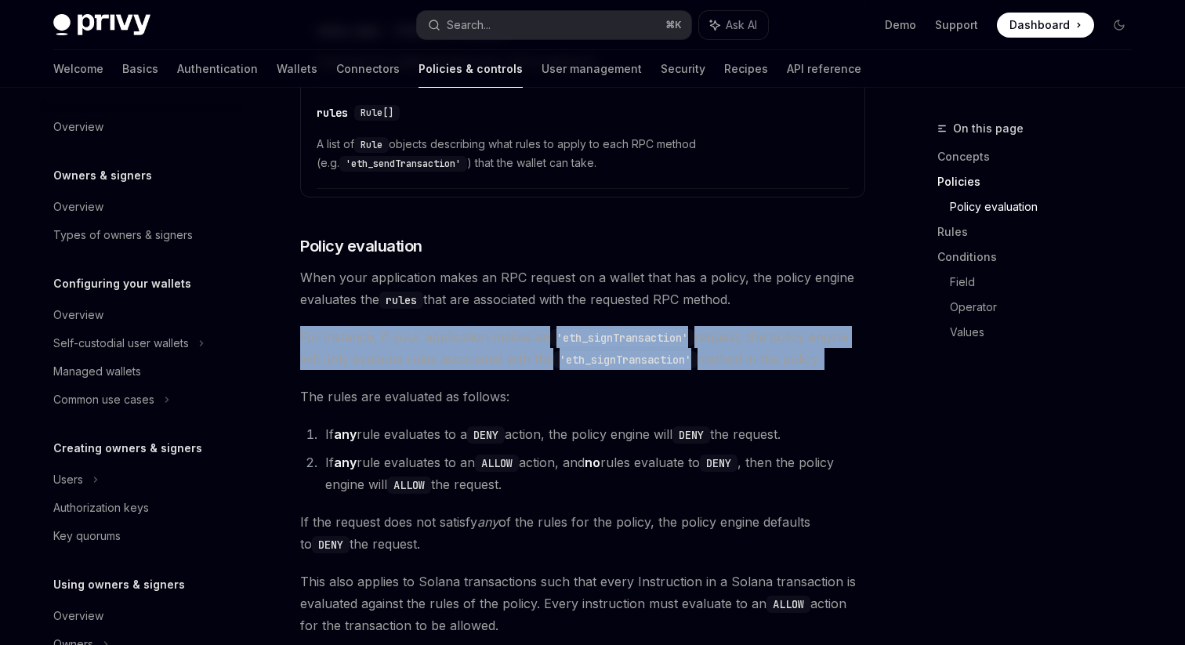
click at [381, 357] on span "For instance, if your application makes an 'eth_signTransaction' request, the p…" at bounding box center [582, 348] width 565 height 44
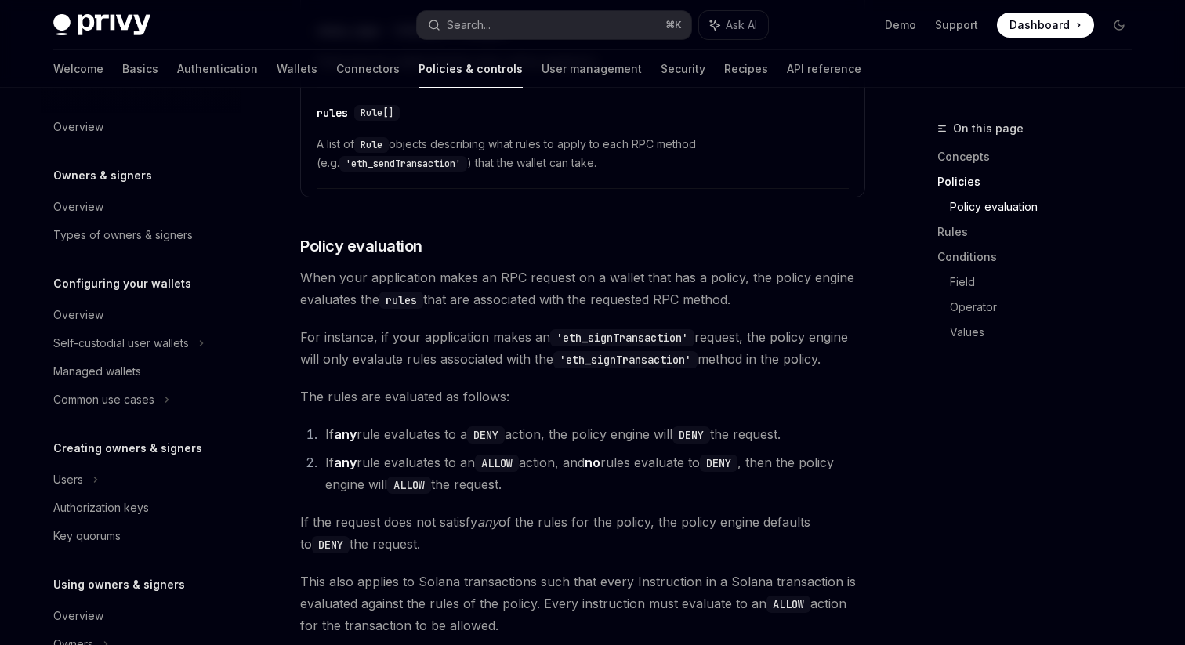
click at [381, 357] on span "For instance, if your application makes an 'eth_signTransaction' request, the p…" at bounding box center [582, 348] width 565 height 44
click at [412, 393] on span "The rules are evaluated as follows:" at bounding box center [582, 397] width 565 height 22
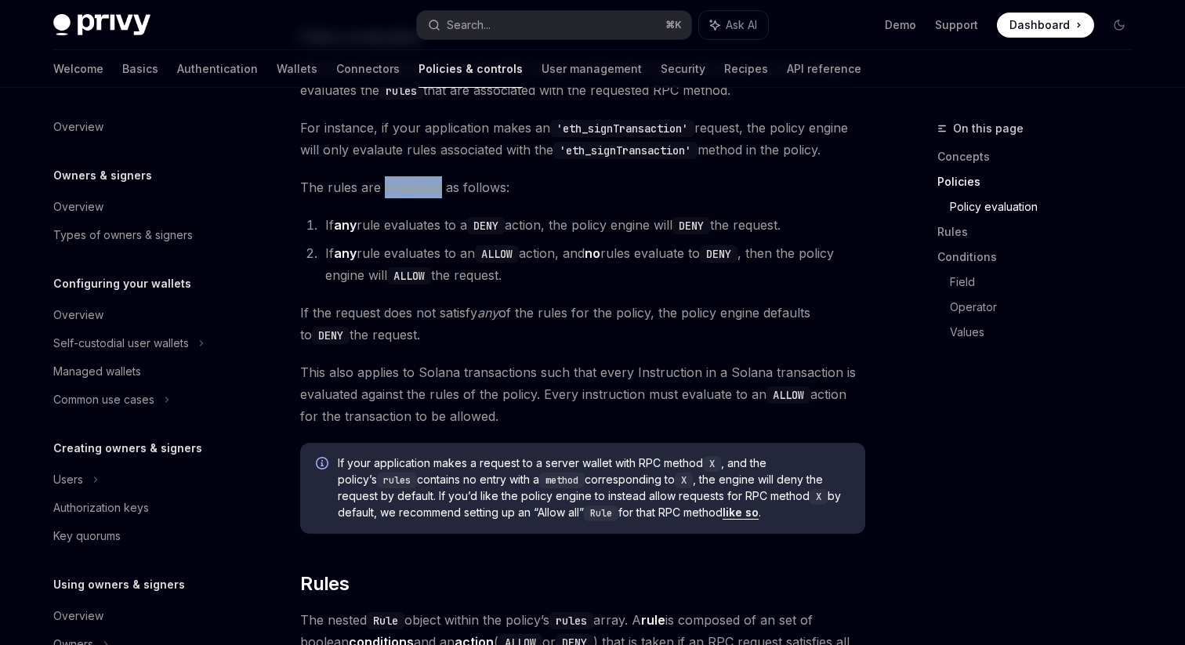
scroll to position [1804, 0]
click at [470, 476] on span "If your application makes a request to a server wallet with RPC method X , and …" at bounding box center [594, 487] width 512 height 66
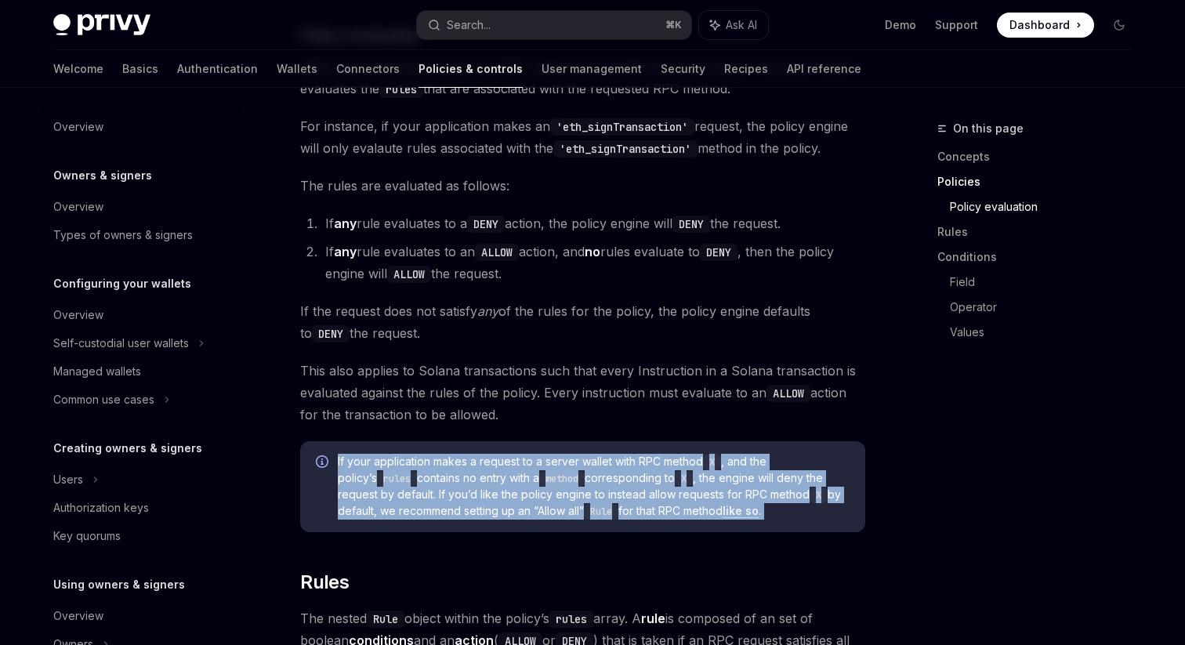
click at [475, 454] on span "If your application makes a request to a server wallet with RPC method X , and …" at bounding box center [594, 487] width 512 height 66
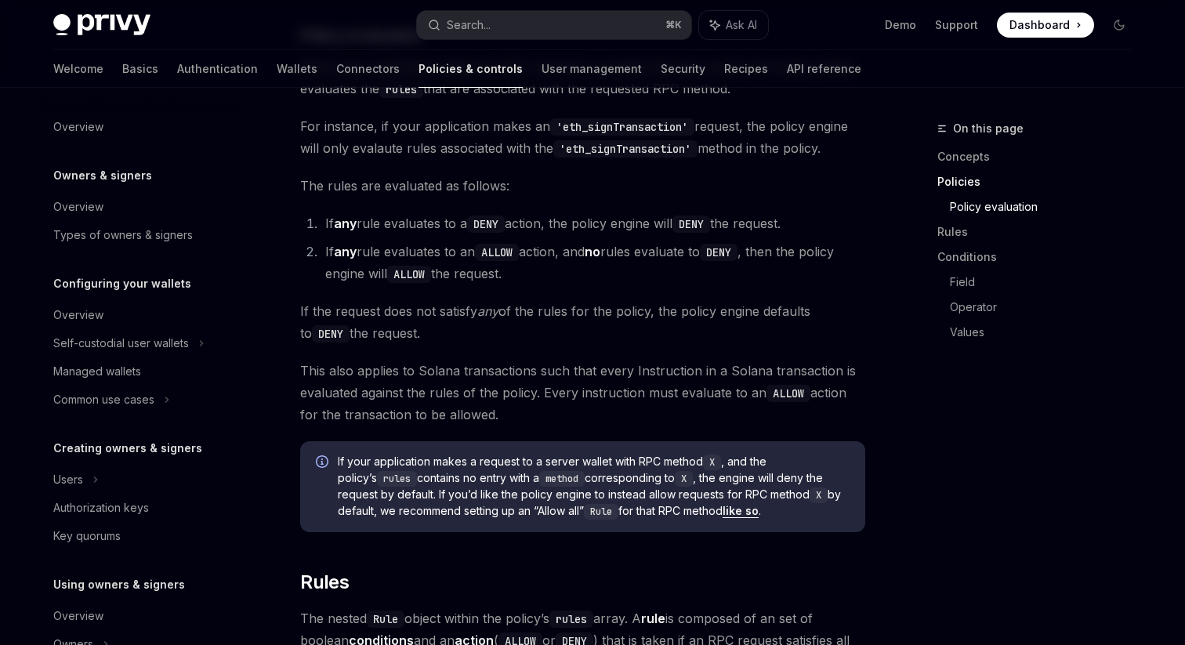
click at [475, 454] on span "If your application makes a request to a server wallet with RPC method X , and …" at bounding box center [594, 487] width 512 height 66
click at [462, 477] on span "If your application makes a request to a server wallet with RPC method X , and …" at bounding box center [594, 487] width 512 height 66
click at [452, 502] on span "If your application makes a request to a server wallet with RPC method X , and …" at bounding box center [594, 487] width 512 height 66
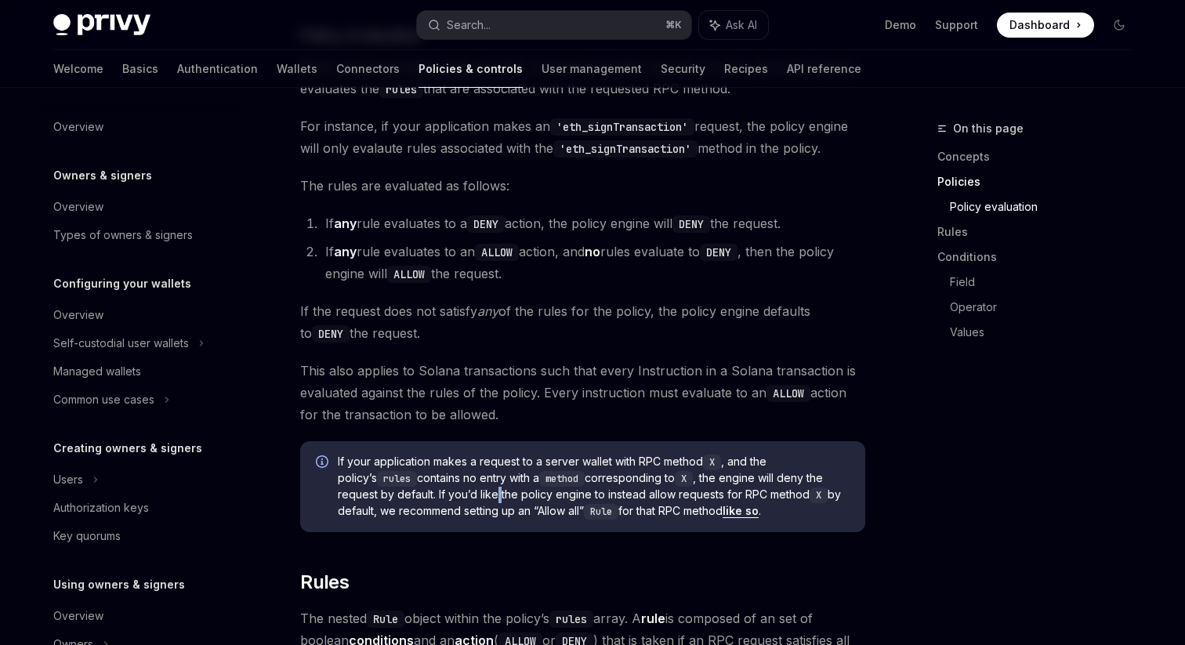
click at [452, 502] on span "If your application makes a request to a server wallet with RPC method X , and …" at bounding box center [594, 487] width 512 height 66
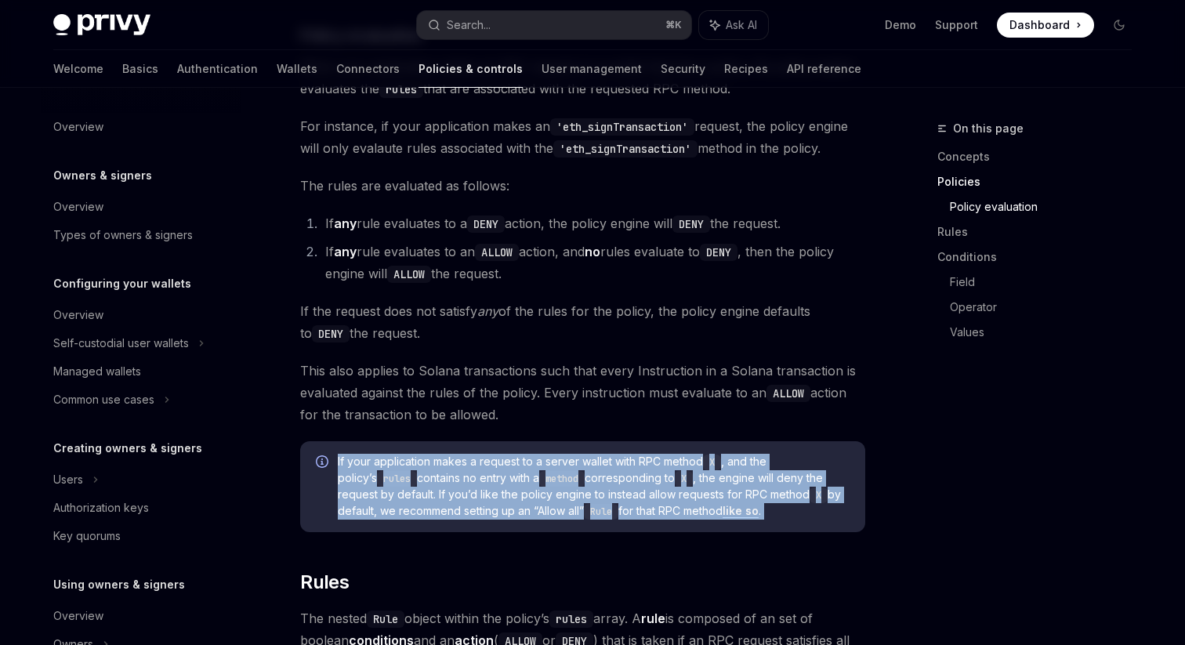
click at [464, 493] on span "If your application makes a request to a server wallet with RPC method X , and …" at bounding box center [594, 487] width 512 height 66
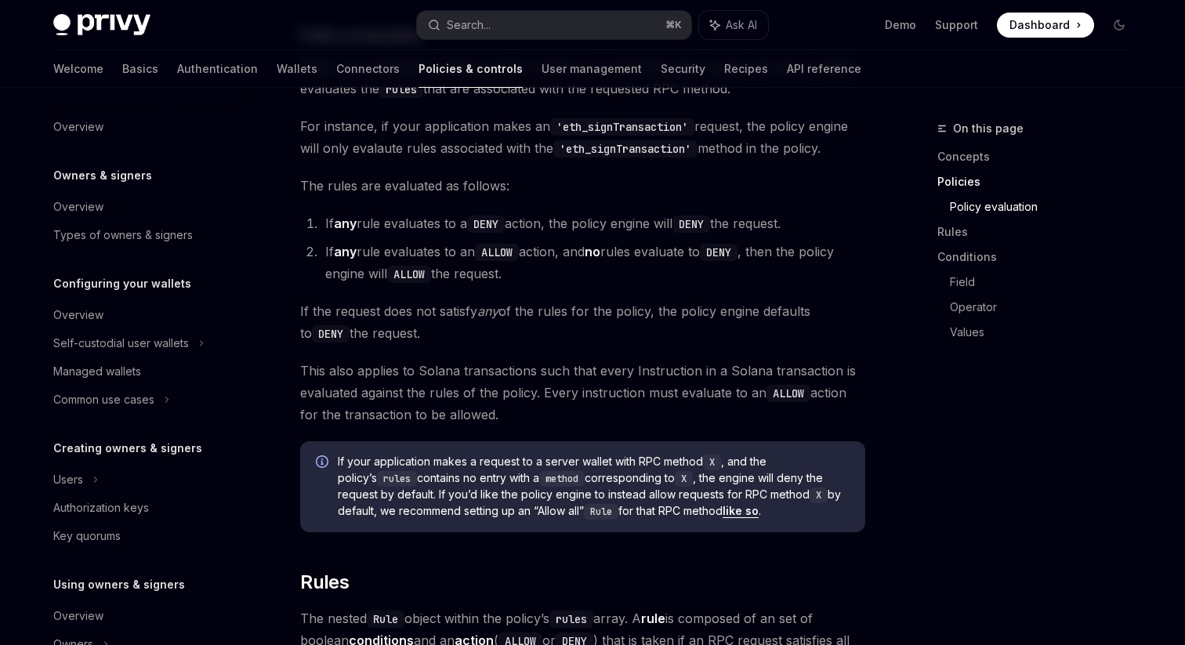
click at [464, 493] on span "If your application makes a request to a server wallet with RPC method X , and …" at bounding box center [594, 487] width 512 height 66
click at [463, 505] on span "If your application makes a request to a server wallet with RPC method X , and …" at bounding box center [594, 487] width 512 height 66
click at [499, 513] on span "If your application makes a request to a server wallet with RPC method X , and …" at bounding box center [594, 487] width 512 height 66
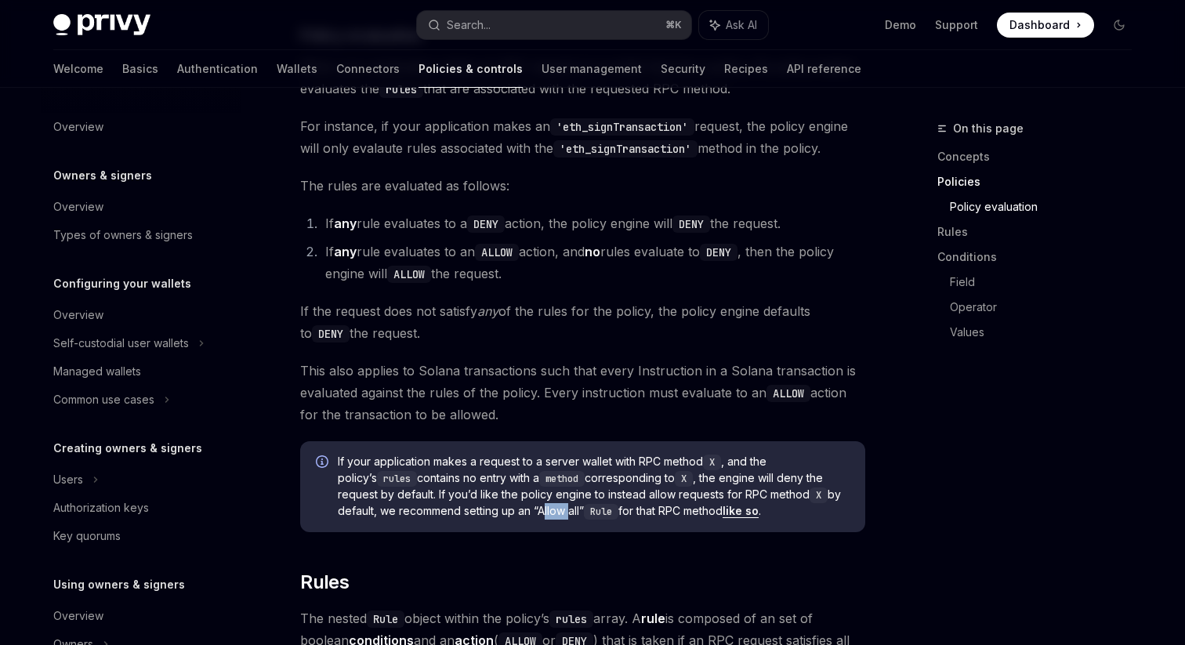
click at [723, 513] on link "like so" at bounding box center [741, 511] width 36 height 14
type textarea "*"
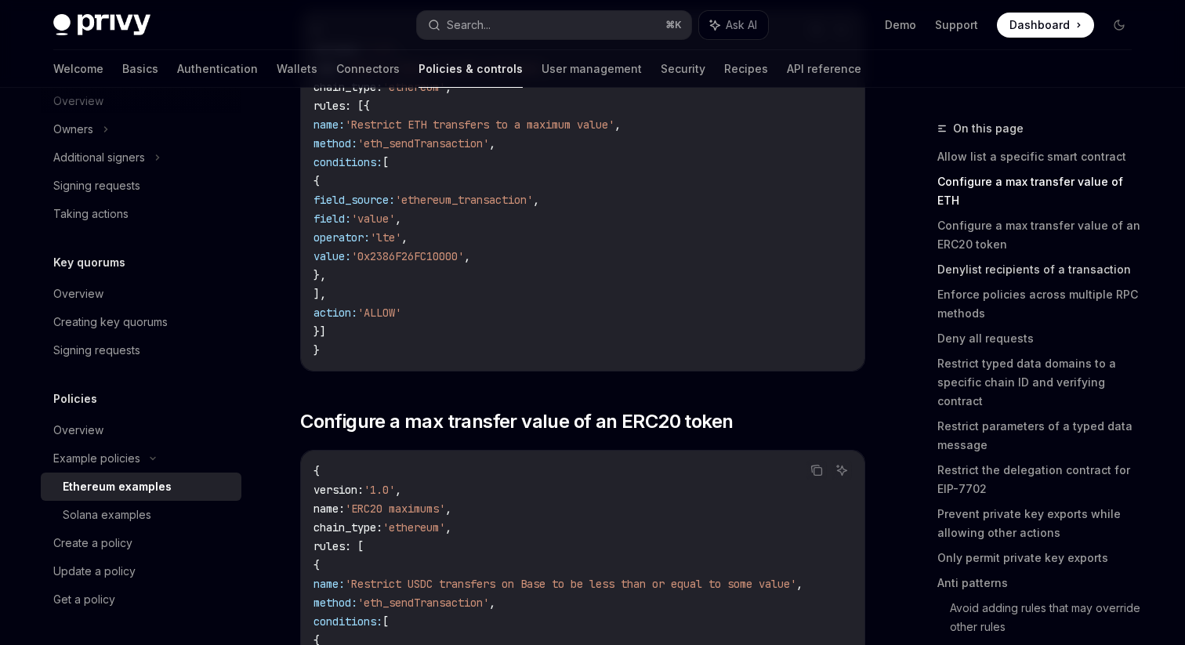
scroll to position [955, 0]
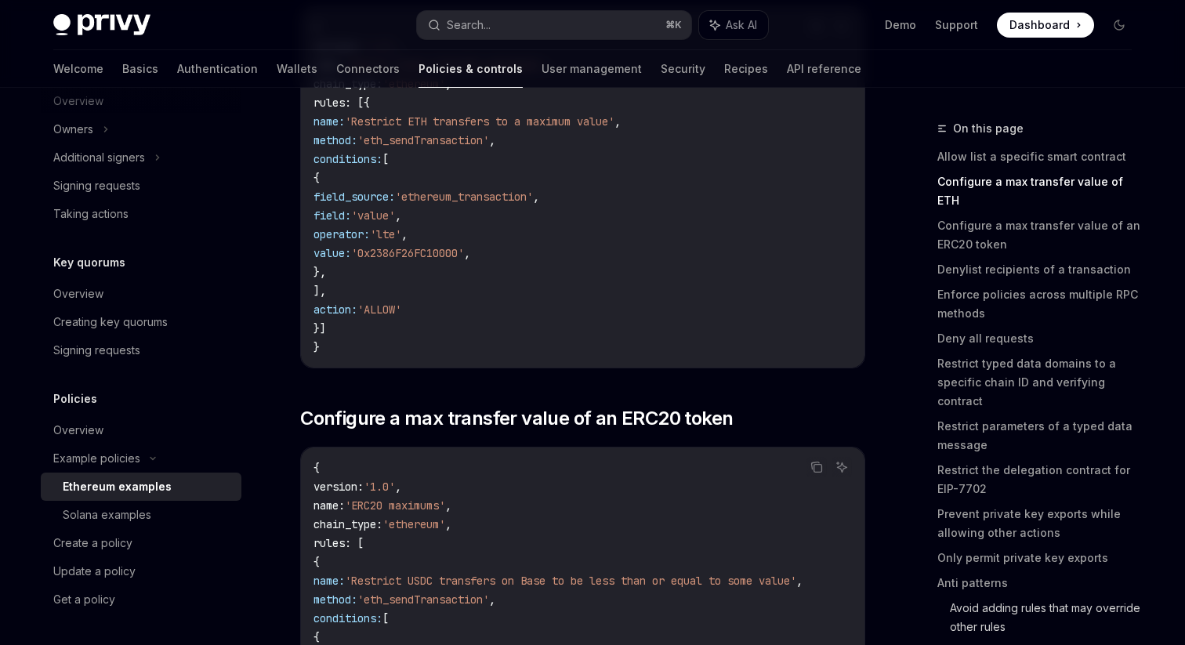
click at [1017, 596] on link "Avoid adding rules that may override other rules" at bounding box center [1047, 618] width 194 height 44
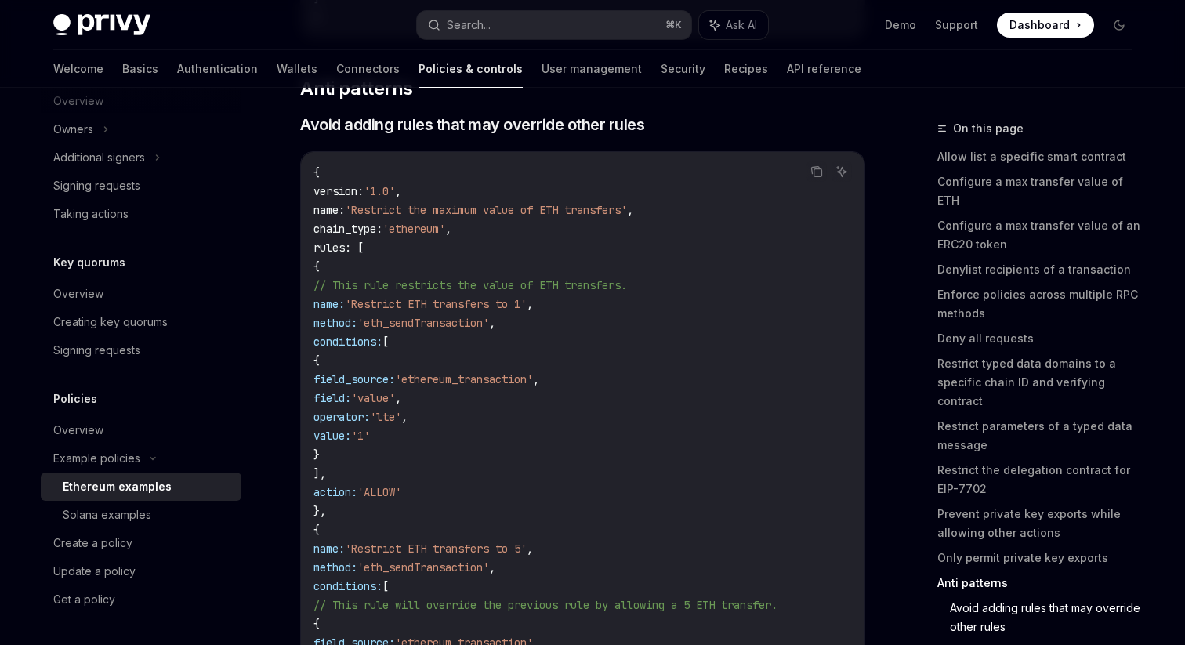
scroll to position [7144, 0]
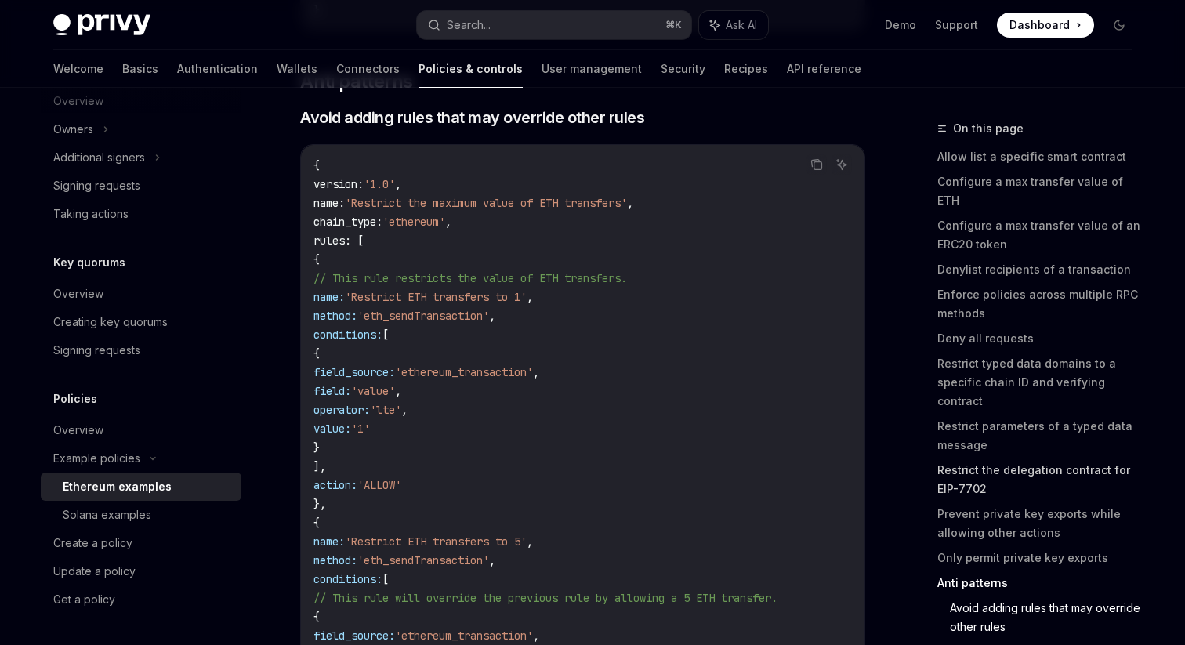
click at [1026, 458] on link "Restrict the delegation contract for EIP-7702" at bounding box center [1041, 480] width 207 height 44
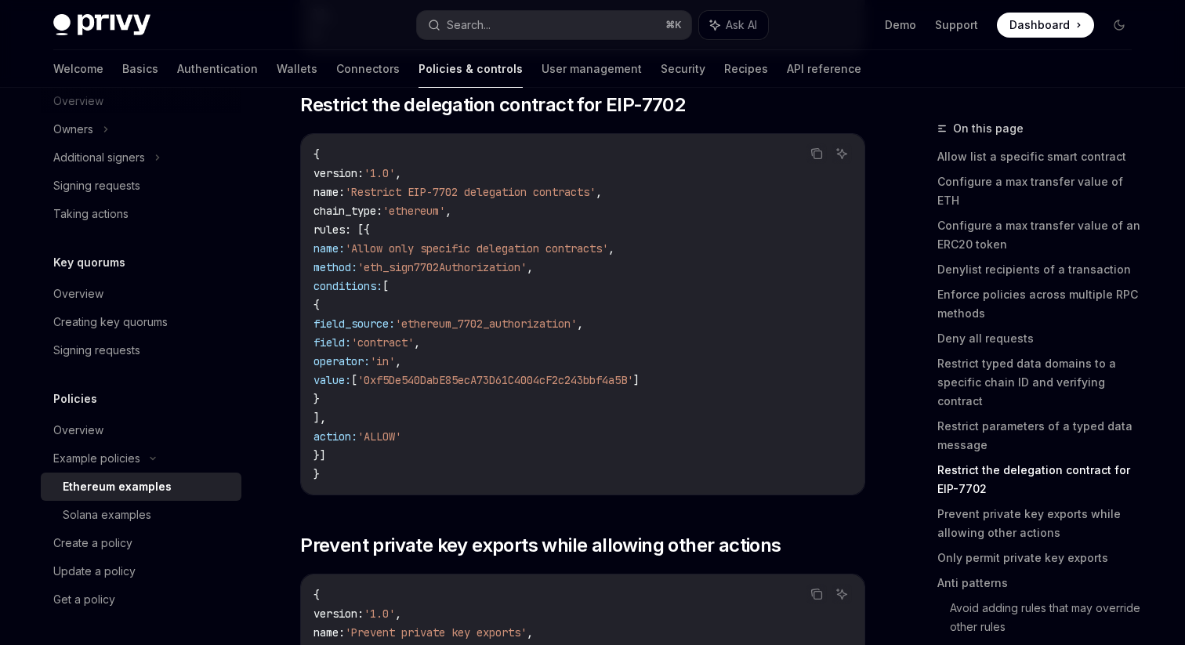
scroll to position [5748, 0]
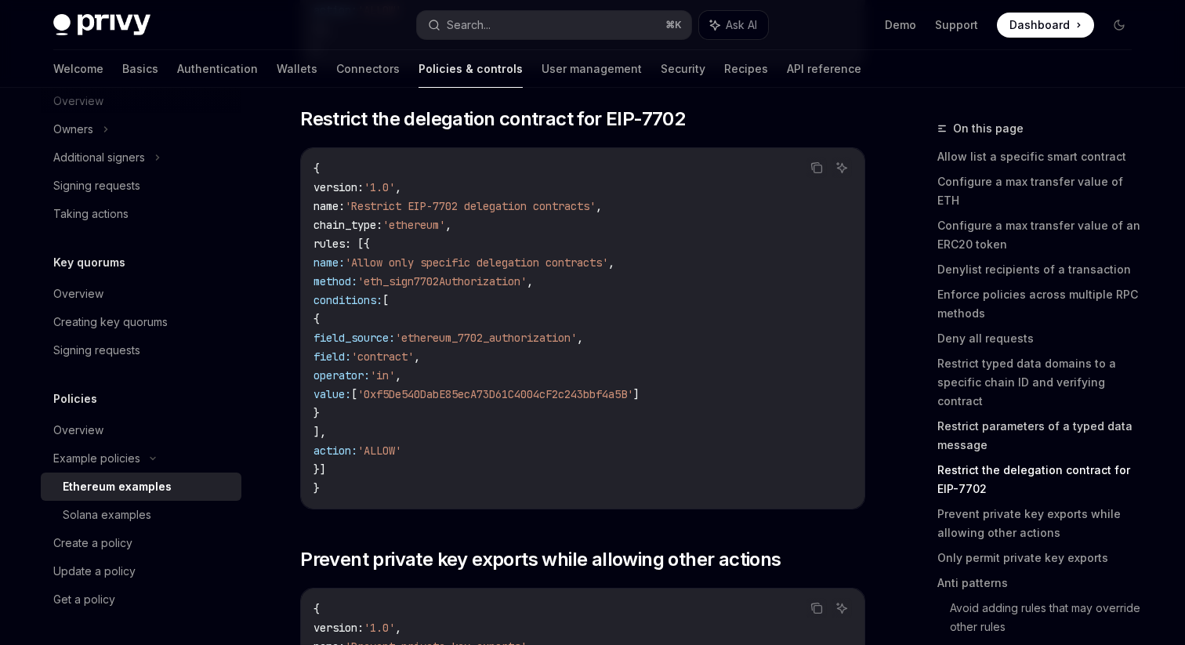
click at [1029, 414] on link "Restrict parameters of a typed data message" at bounding box center [1041, 436] width 207 height 44
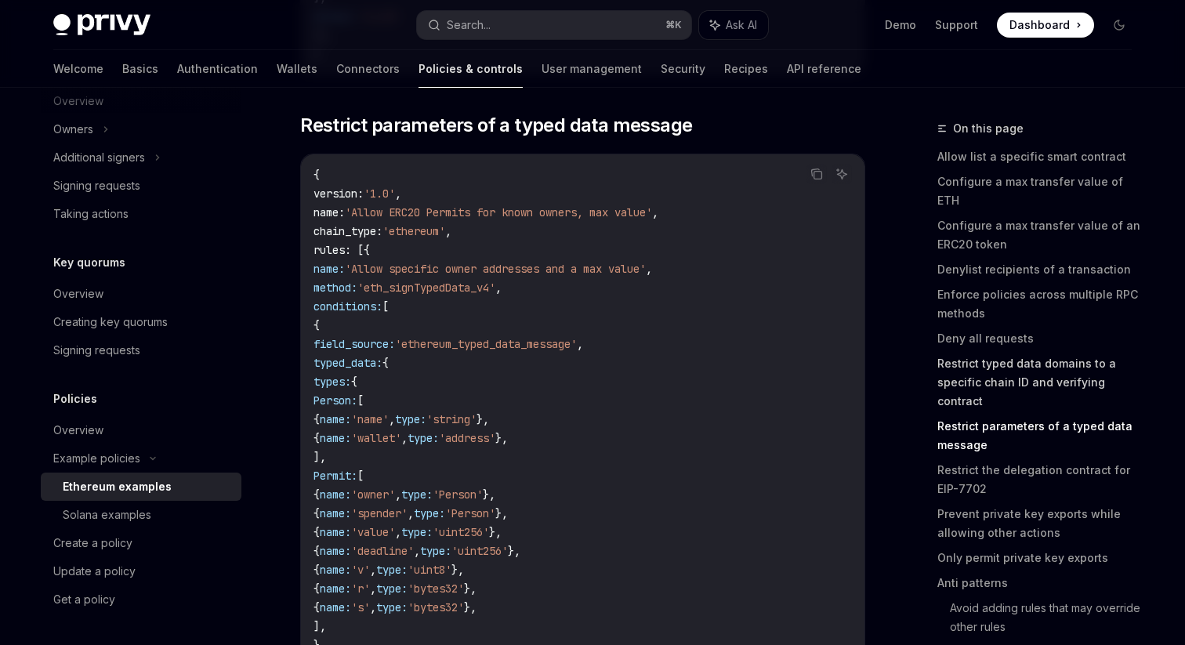
click at [1032, 368] on link "Restrict typed data domains to a specific chain ID and verifying contract" at bounding box center [1041, 382] width 207 height 63
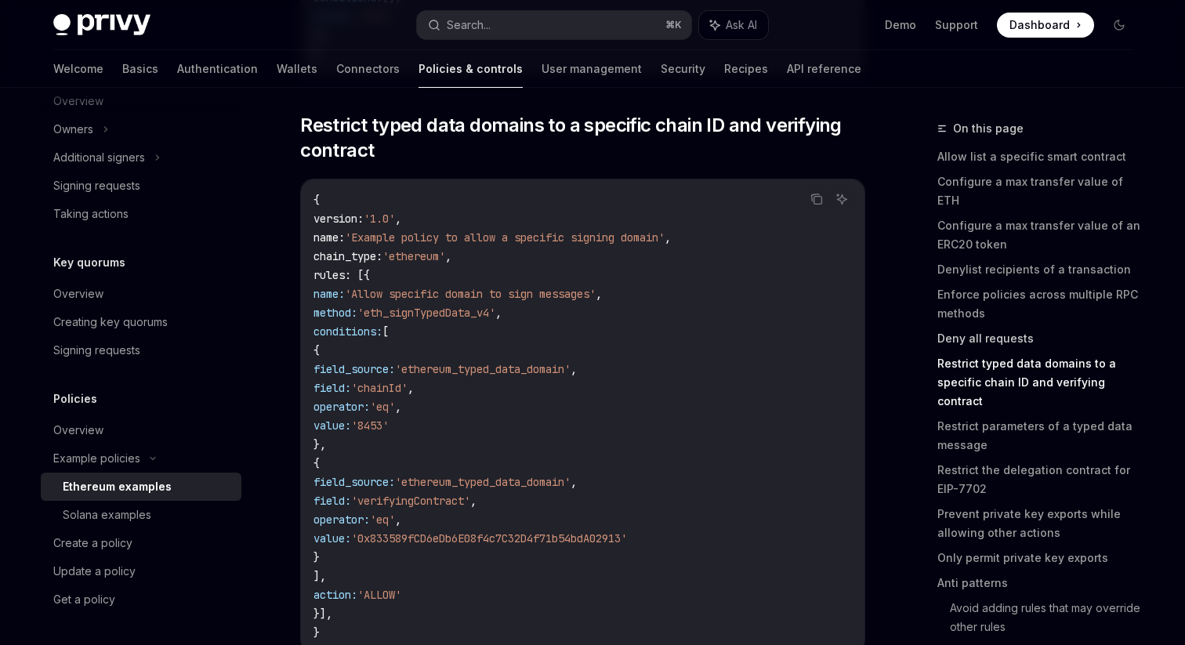
click at [1013, 329] on link "Deny all requests" at bounding box center [1041, 338] width 207 height 25
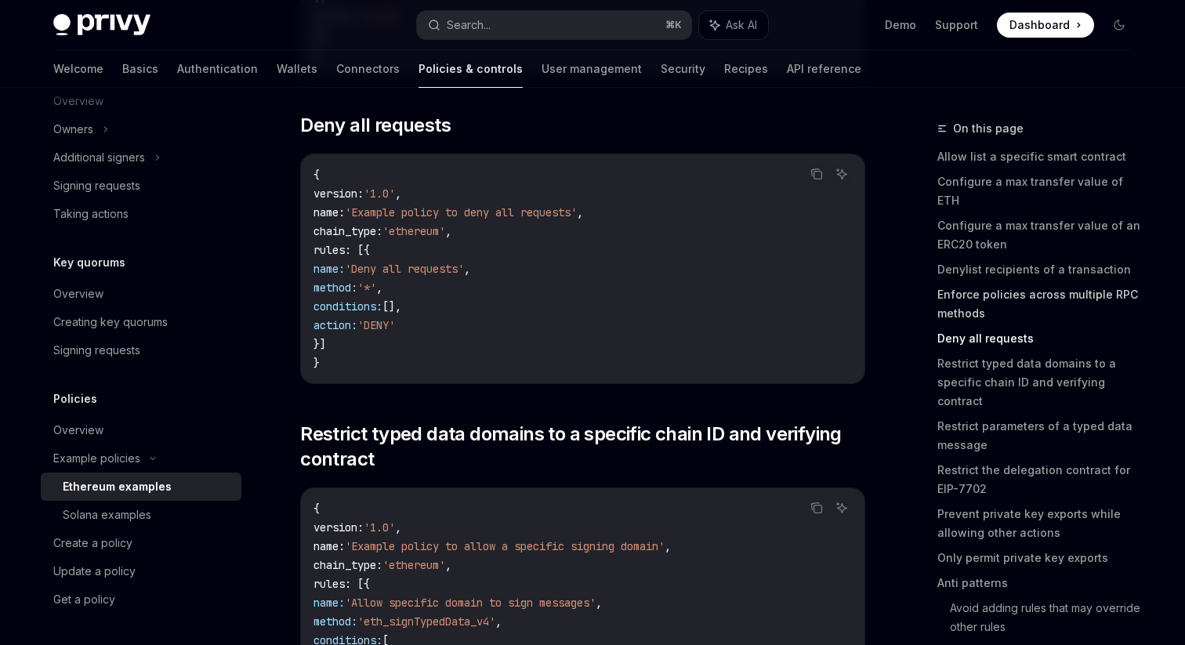
click at [1014, 282] on link "Enforce policies across multiple RPC methods" at bounding box center [1041, 304] width 207 height 44
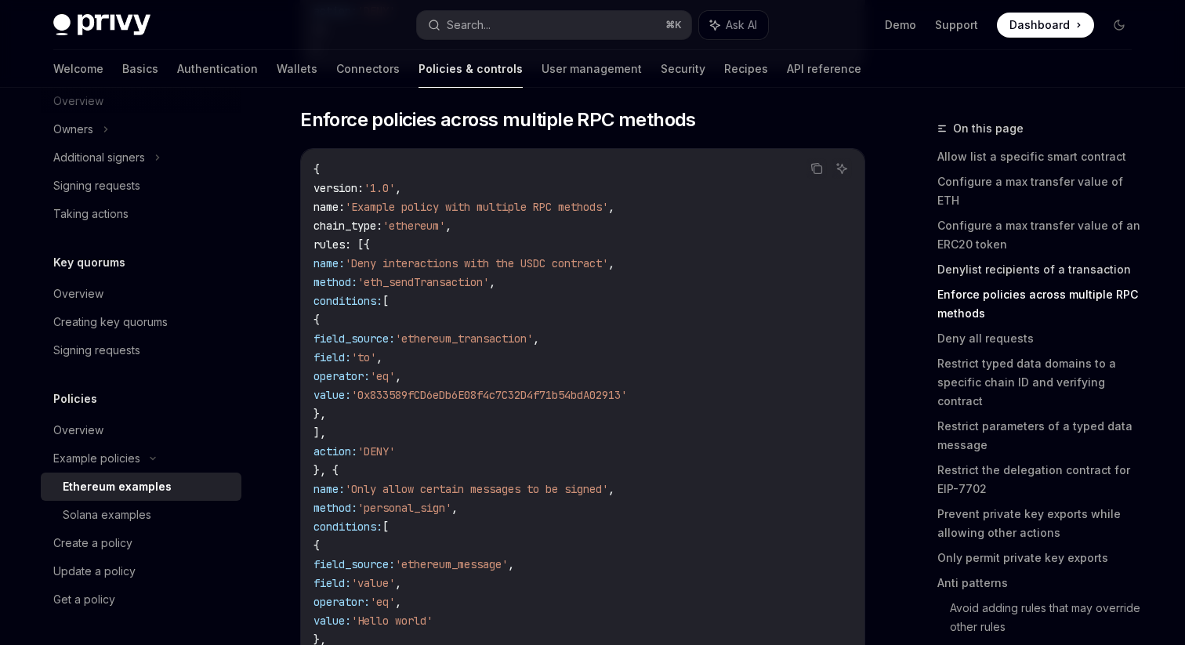
scroll to position [2957, 0]
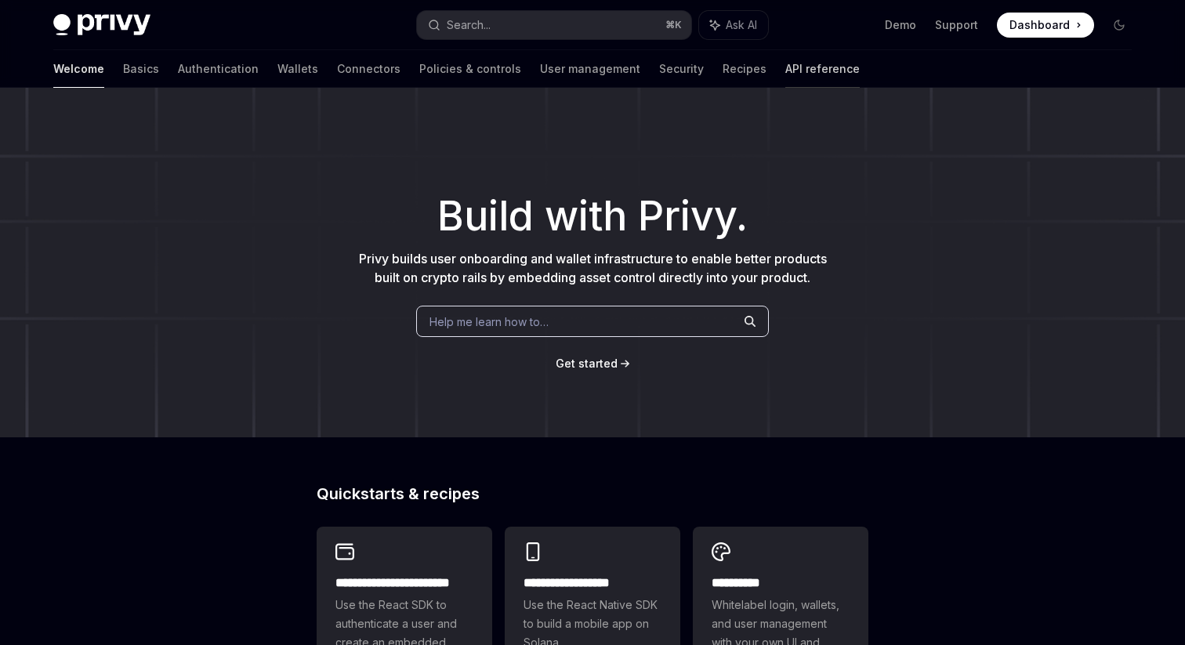
click at [785, 72] on link "API reference" at bounding box center [822, 69] width 74 height 38
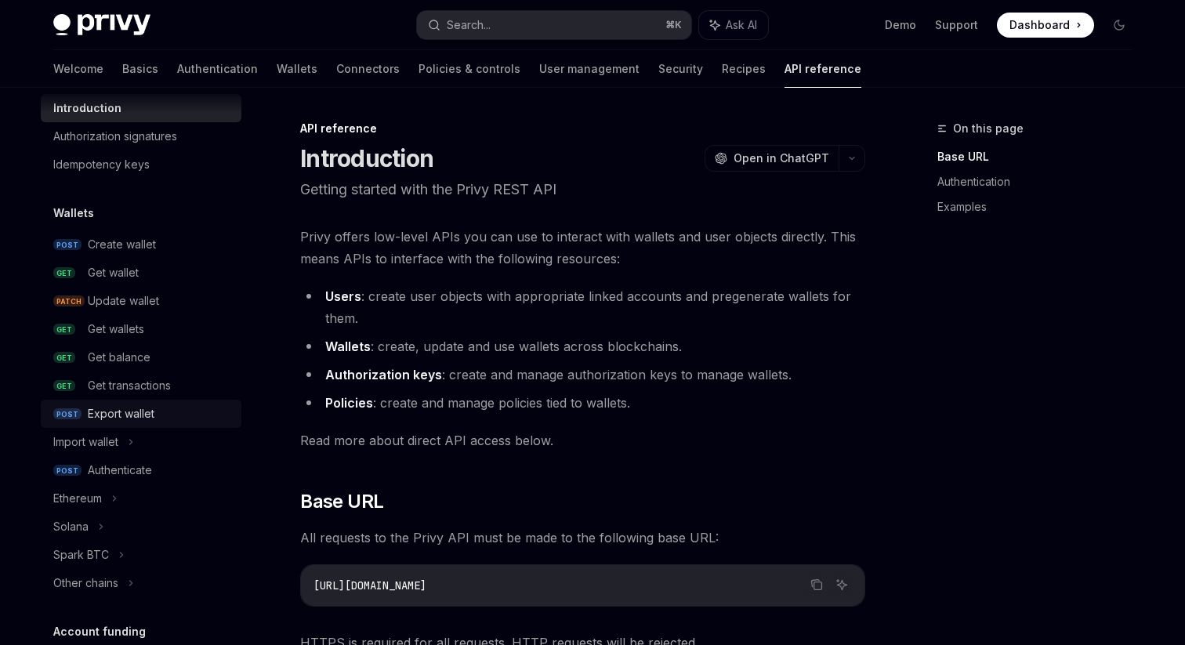
scroll to position [48, 0]
click at [107, 571] on div "Other chains" at bounding box center [141, 581] width 201 height 28
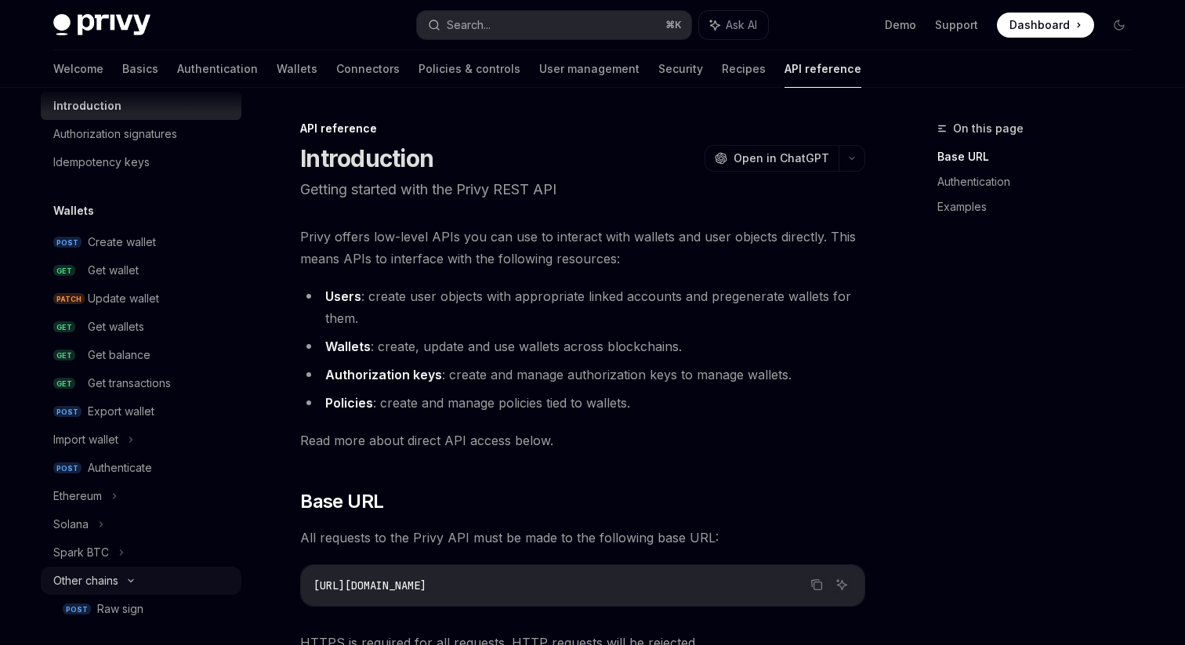
scroll to position [102, 0]
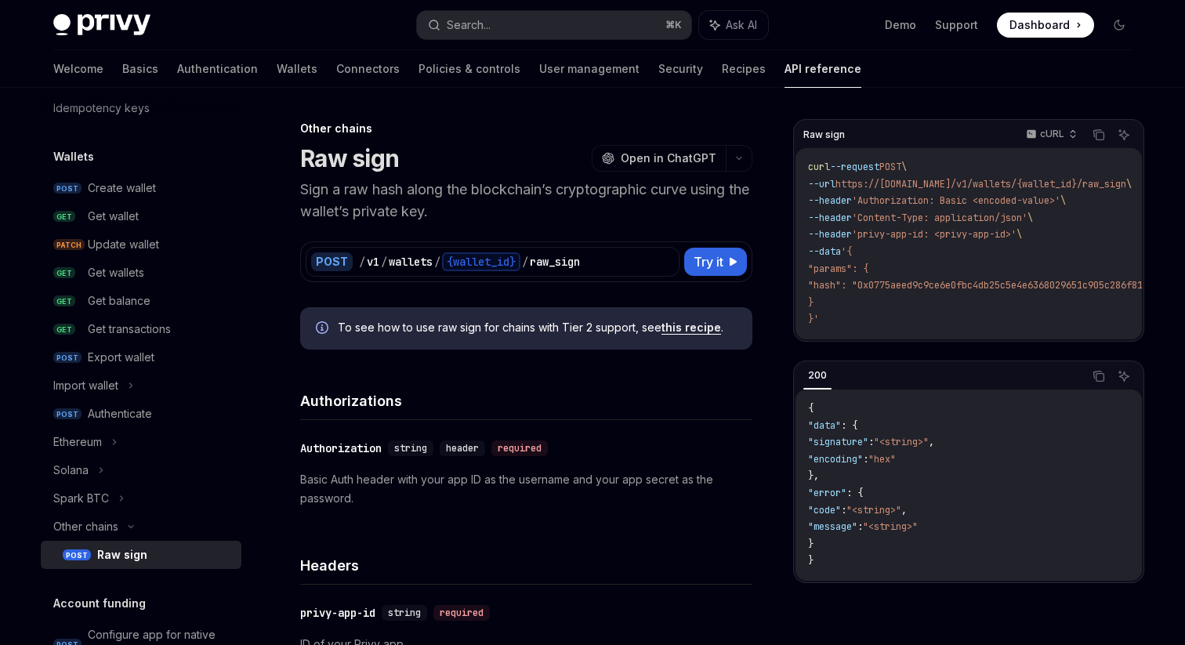
click at [122, 557] on div "Raw sign" at bounding box center [122, 555] width 50 height 19
type textarea "*"
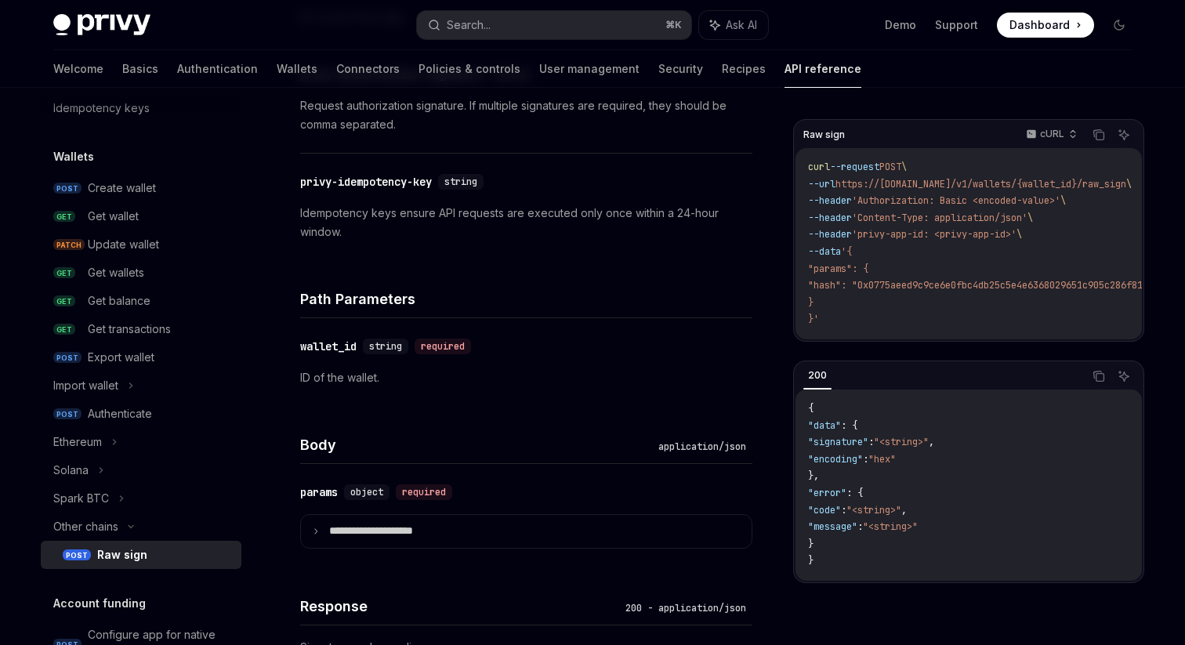
scroll to position [639, 0]
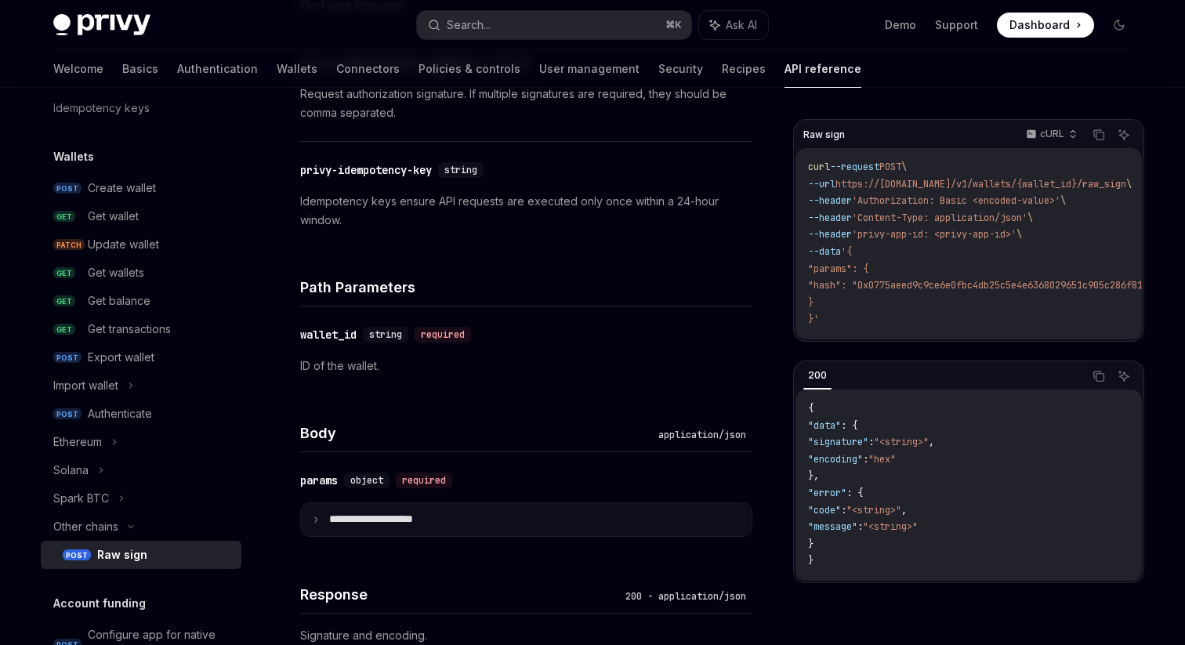
click at [452, 528] on summary "**********" at bounding box center [526, 519] width 451 height 33
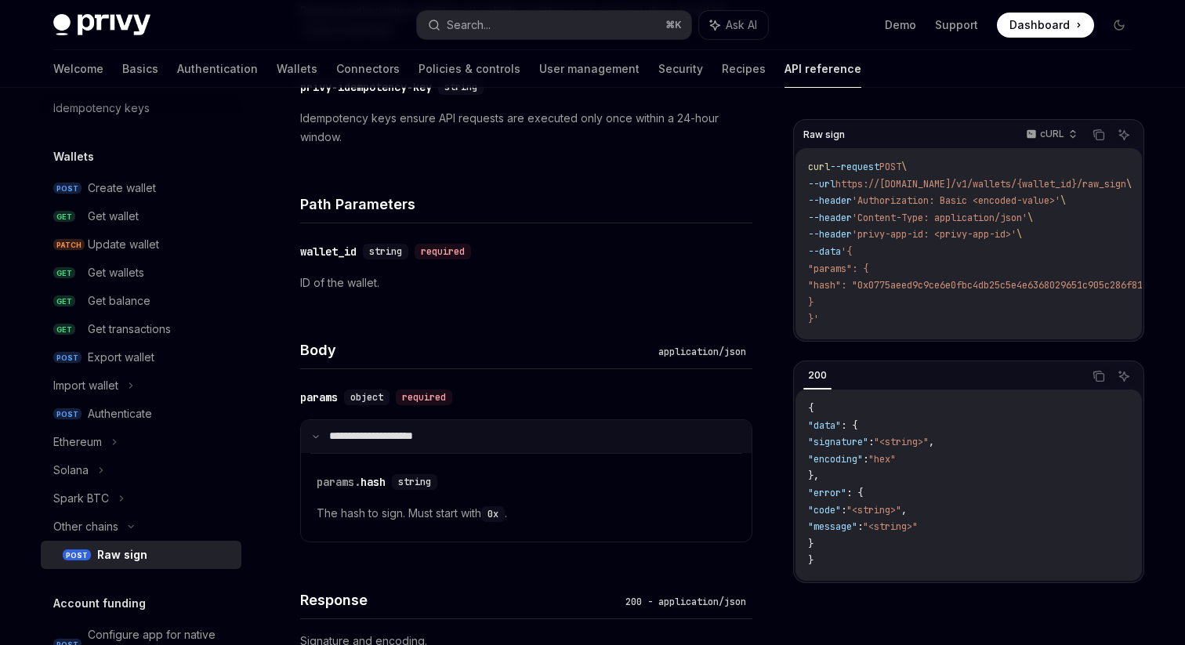
scroll to position [724, 0]
